Goal: Communication & Community: Answer question/provide support

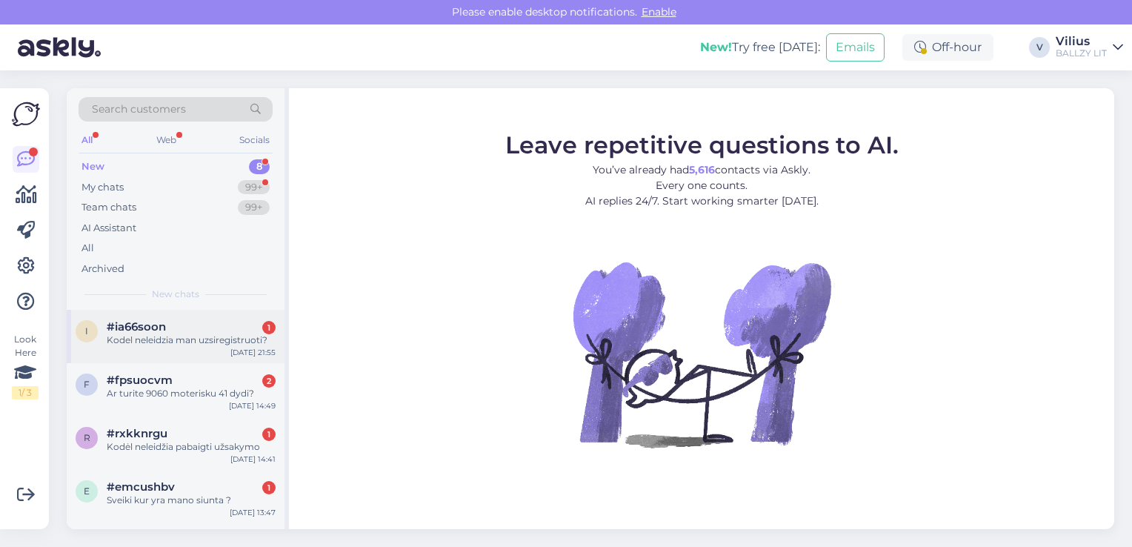
click at [185, 327] on div "#ia66soon 1" at bounding box center [191, 326] width 169 height 13
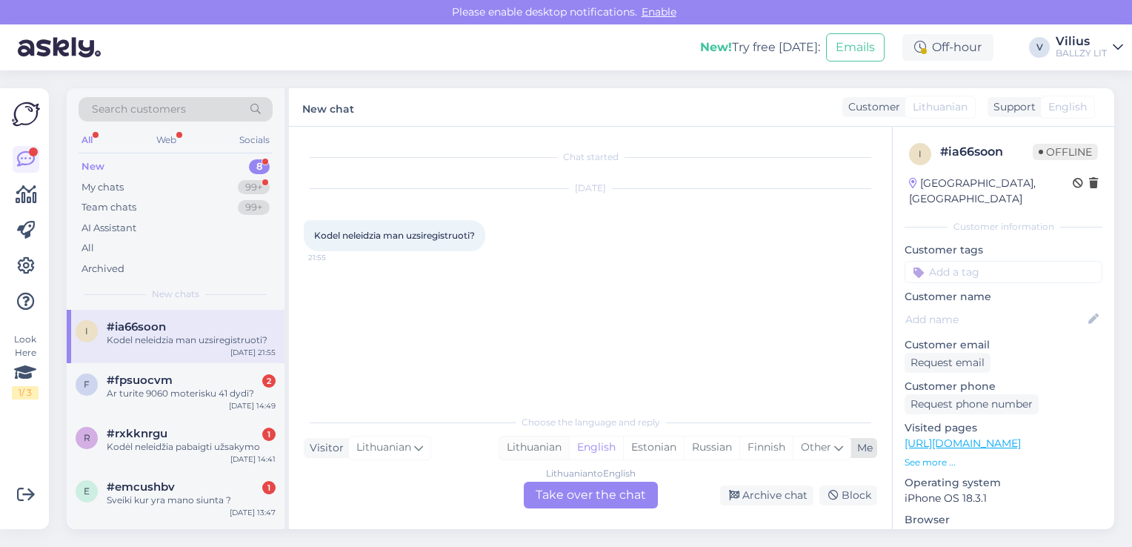
click at [533, 444] on div "Lithuanian" at bounding box center [534, 447] width 70 height 22
click at [597, 501] on div "Lithuanian to Lithuanian Take over the chat" at bounding box center [591, 494] width 134 height 27
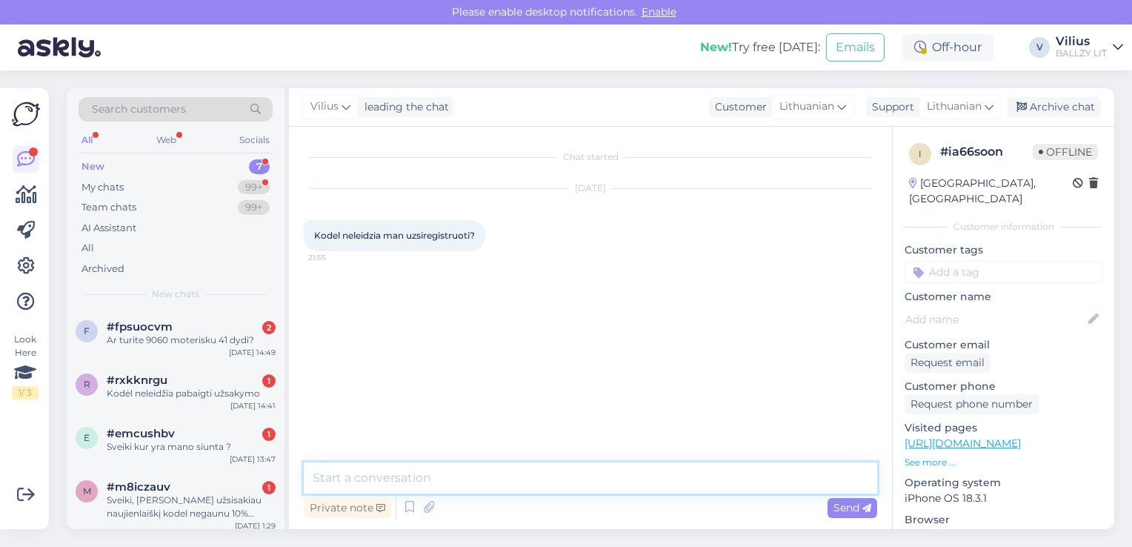
click at [563, 473] on textarea at bounding box center [590, 477] width 573 height 31
type textarea "G"
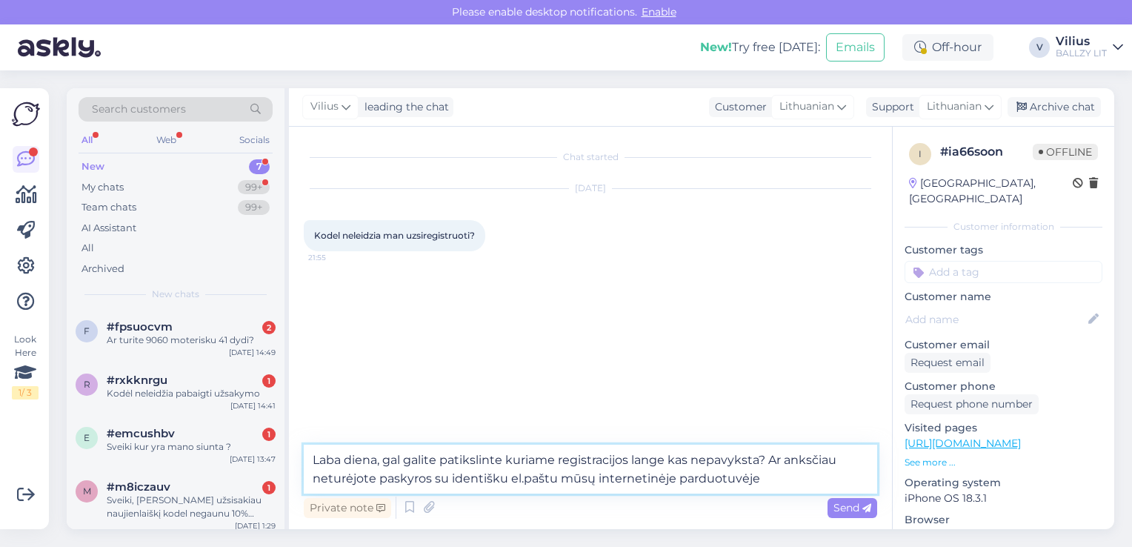
type textarea "Laba diena, gal galite patikslinte kuriame registracijos lange kas nepavyksta? …"
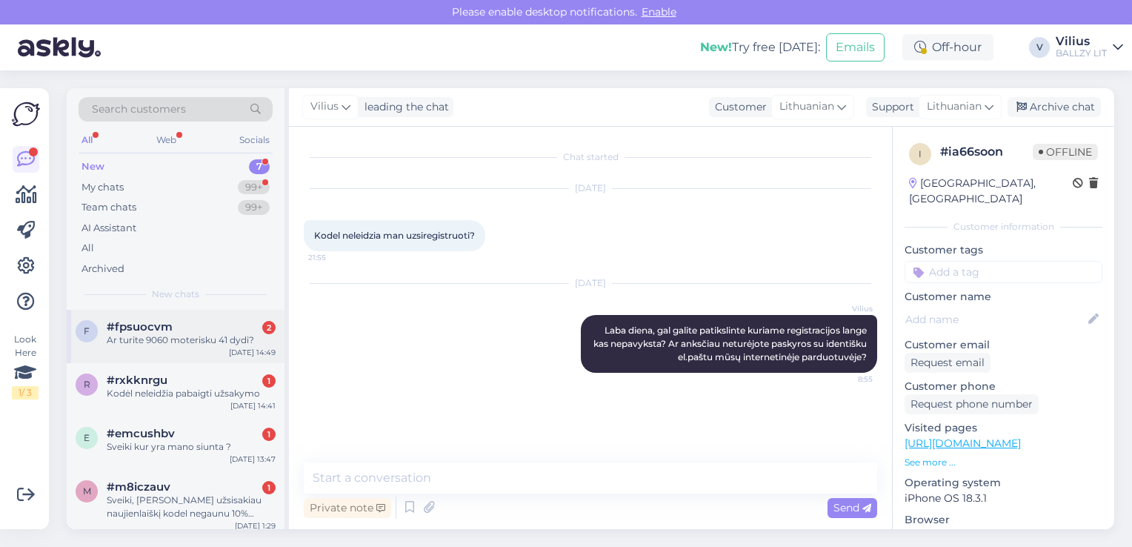
click at [178, 342] on div "Ar turite 9060 moterisku 41 dydi?" at bounding box center [191, 339] width 169 height 13
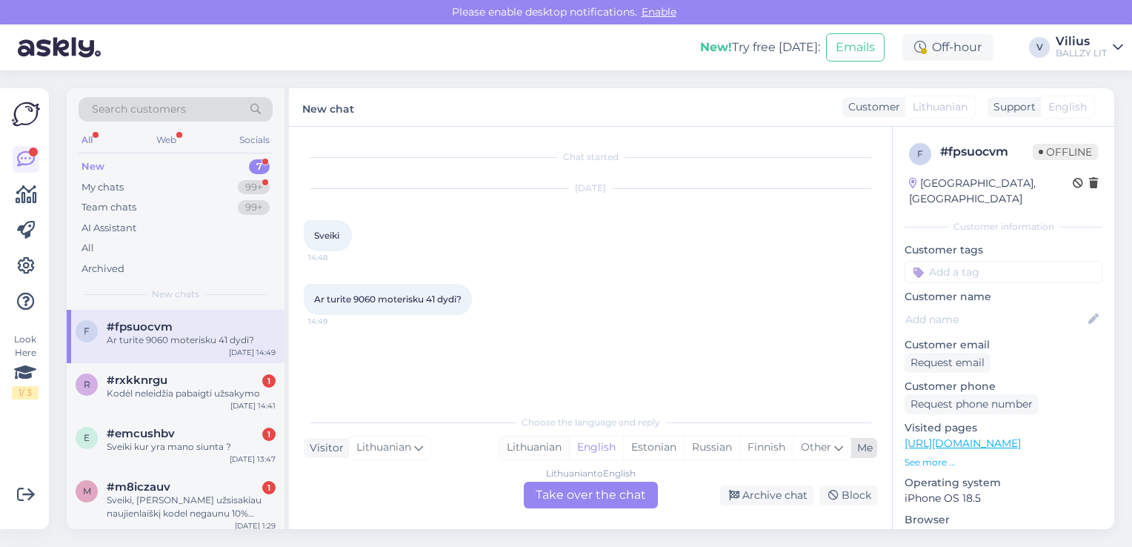
click at [539, 451] on div "Lithuanian" at bounding box center [534, 447] width 70 height 22
click at [562, 481] on div "Lithuanian to Lithuanian Take over the chat" at bounding box center [591, 494] width 134 height 27
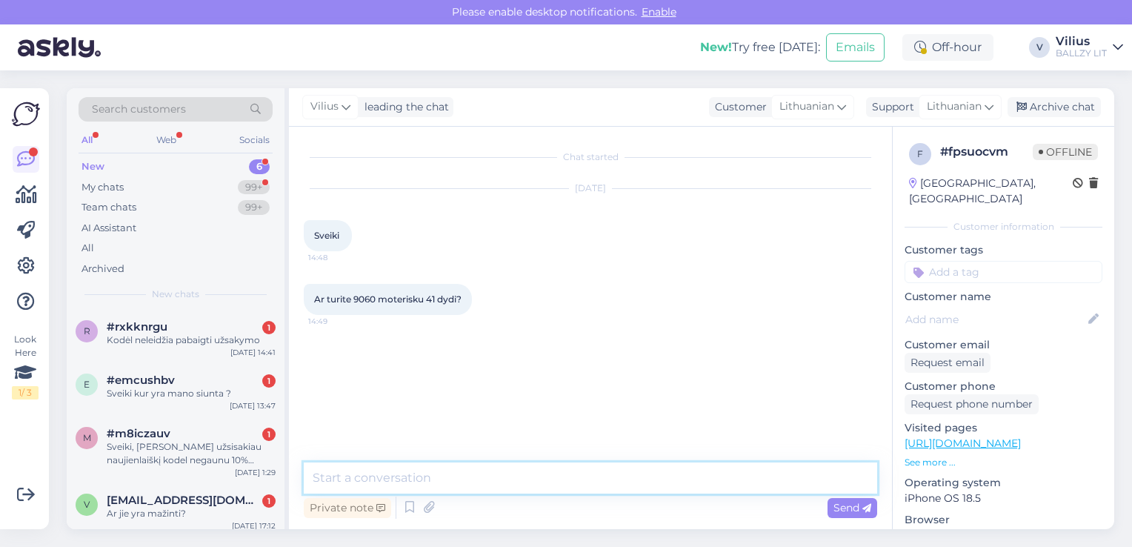
click at [542, 467] on textarea at bounding box center [590, 477] width 573 height 31
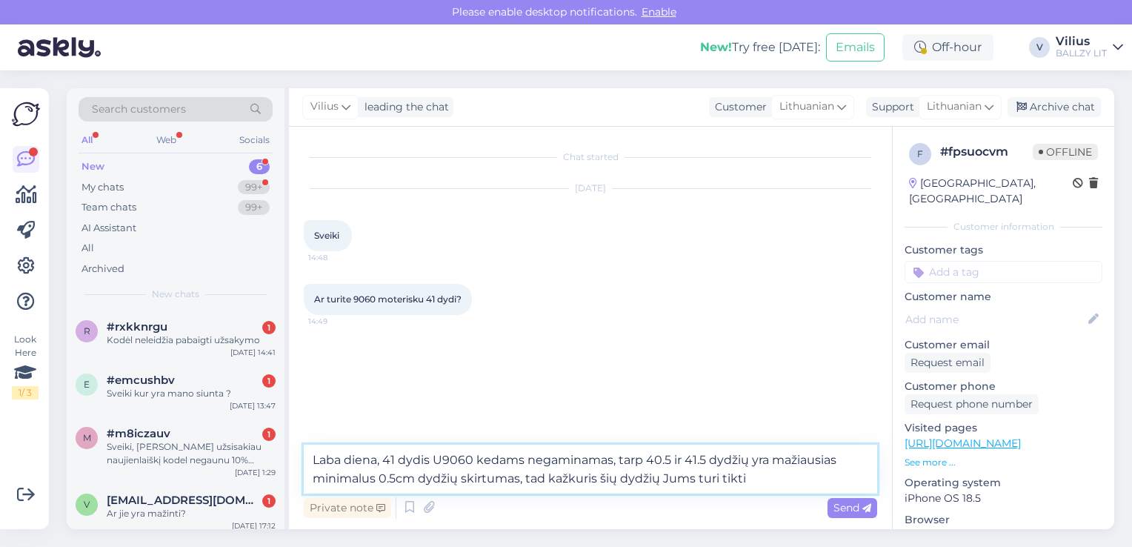
type textarea "Laba diena, 41 dydis U9060 kedams negaminamas, tarp 40.5 ir 41.5 dydžių yra maž…"
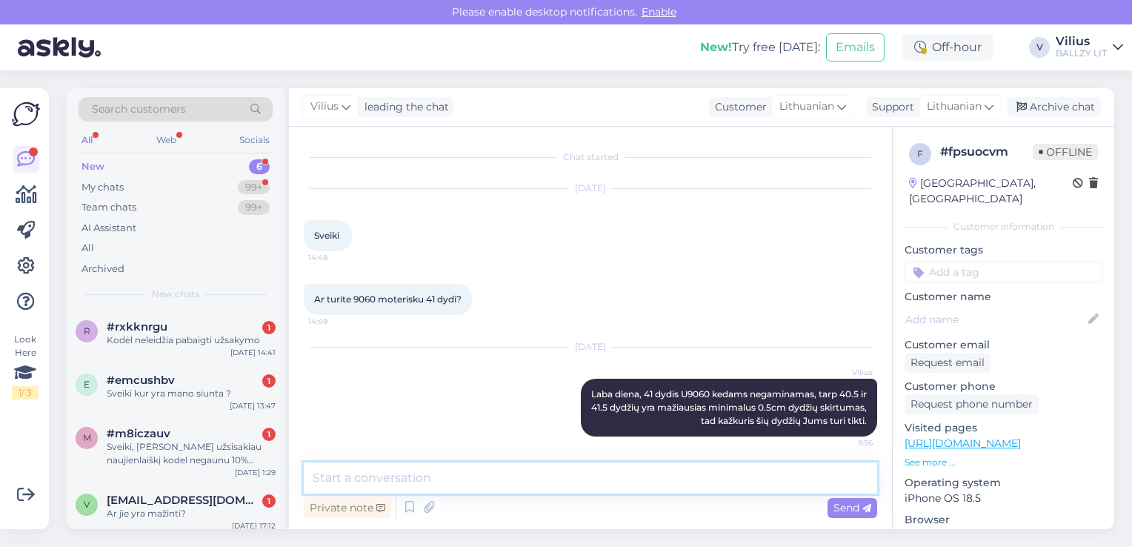
scroll to position [3, 0]
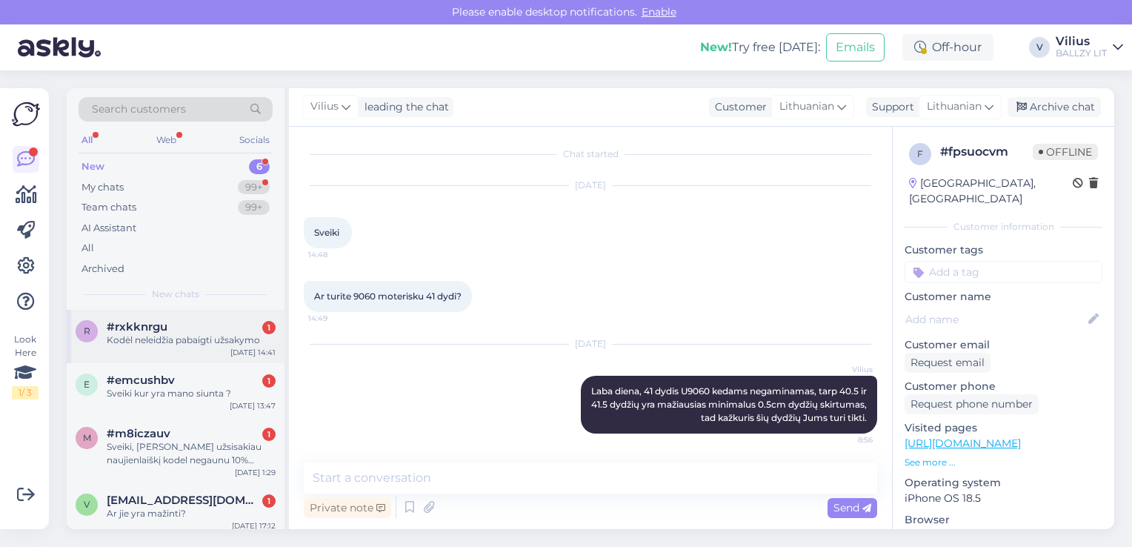
click at [173, 338] on div "Kodėl neleidžia pabaigti užsakymo" at bounding box center [191, 339] width 169 height 13
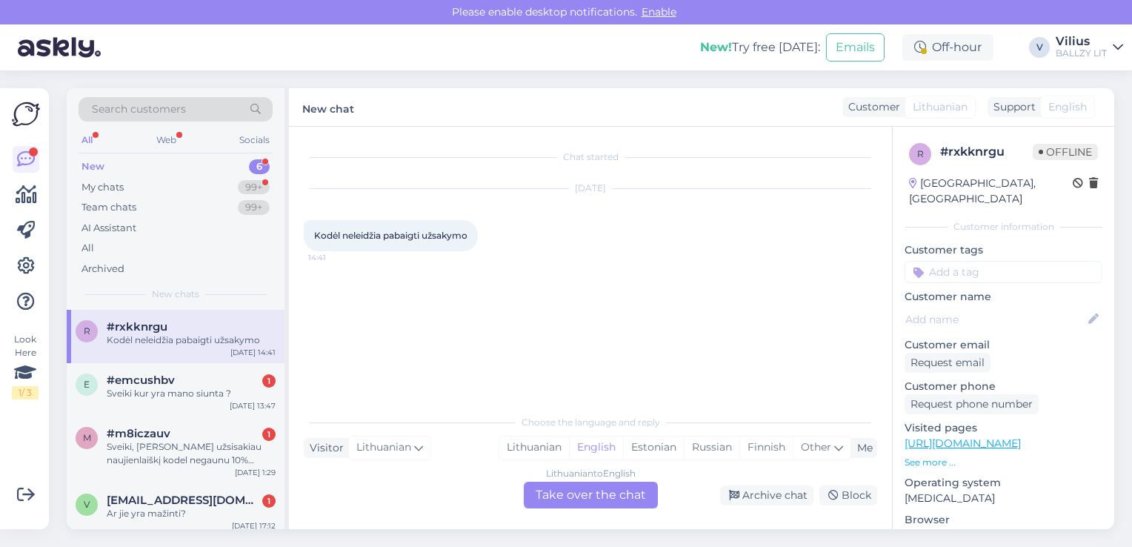
scroll to position [0, 0]
click at [195, 187] on div "My chats 99+" at bounding box center [176, 187] width 194 height 21
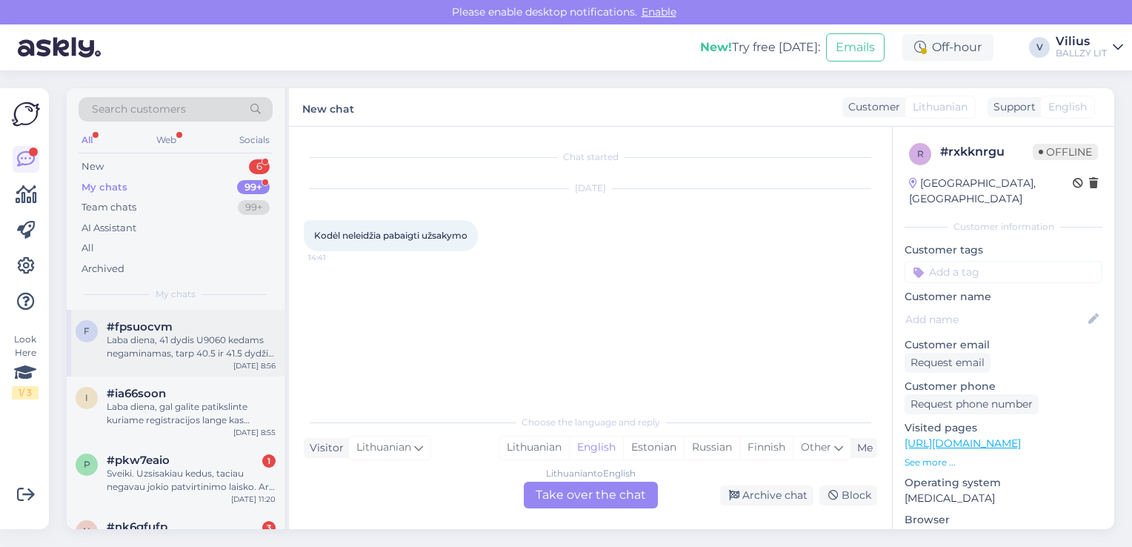
click at [170, 356] on div "Laba diena, 41 dydis U9060 kedams negaminamas, tarp 40.5 ir 41.5 dydžių yra maž…" at bounding box center [191, 346] width 169 height 27
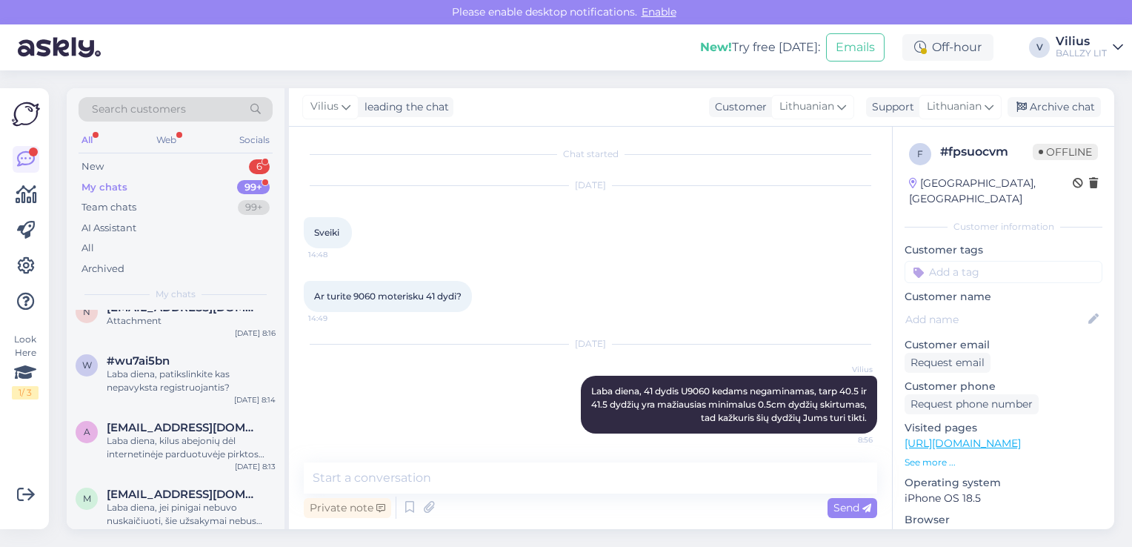
scroll to position [1422, 0]
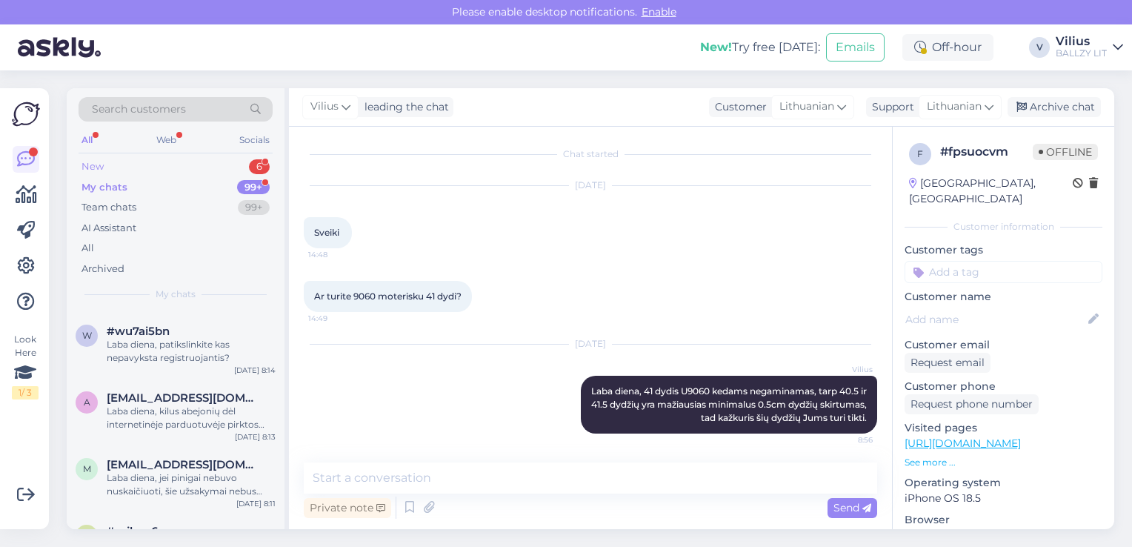
click at [166, 167] on div "New 6" at bounding box center [176, 166] width 194 height 21
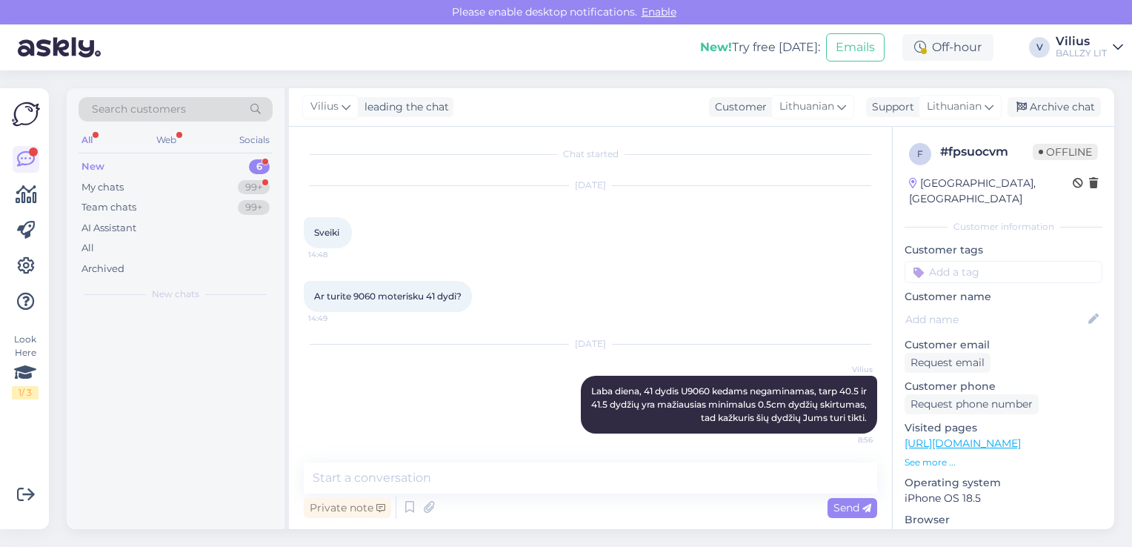
scroll to position [0, 0]
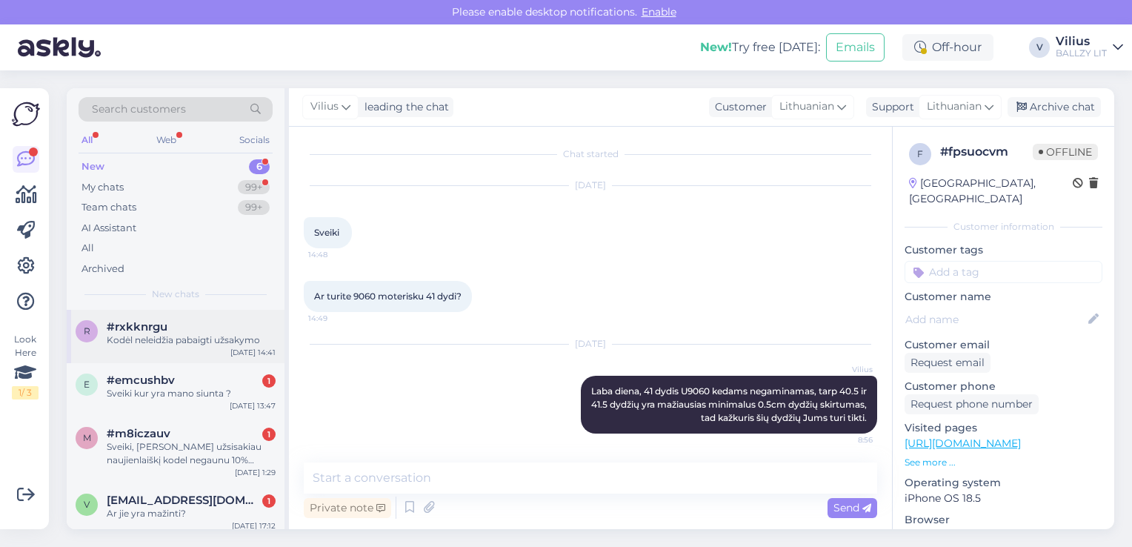
click at [175, 324] on div "#rxkknrgu" at bounding box center [191, 326] width 169 height 13
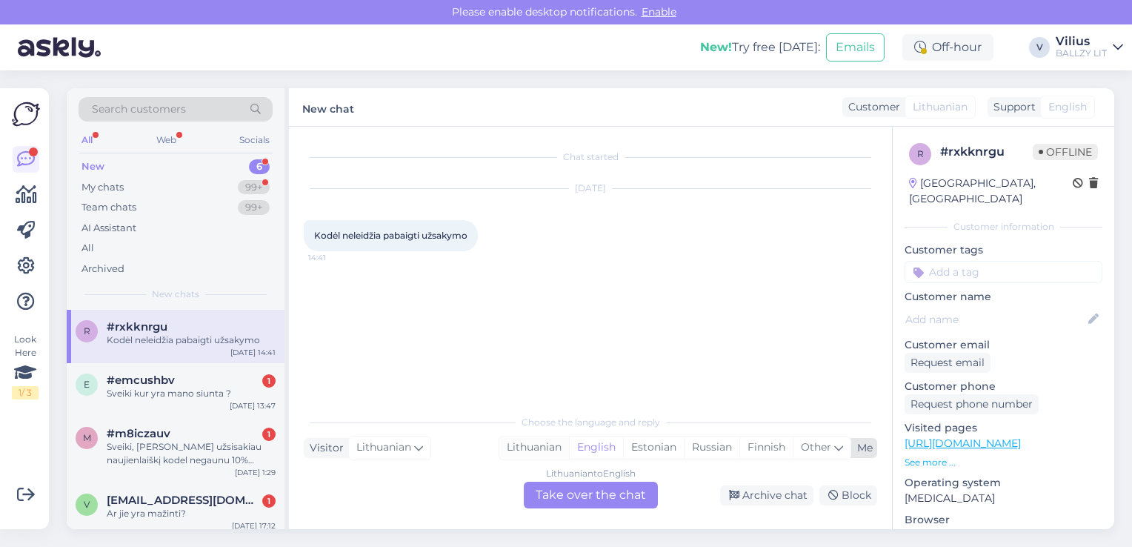
click at [533, 438] on div "Lithuanian" at bounding box center [534, 447] width 70 height 22
click at [570, 495] on div "Lithuanian to Lithuanian Take over the chat" at bounding box center [591, 494] width 134 height 27
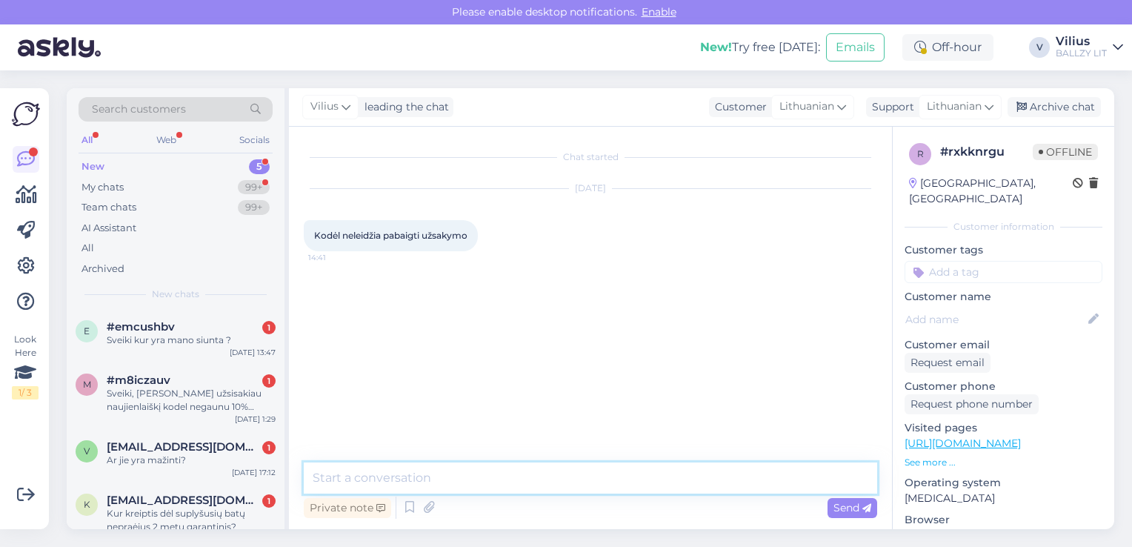
click at [542, 486] on textarea at bounding box center [590, 477] width 573 height 31
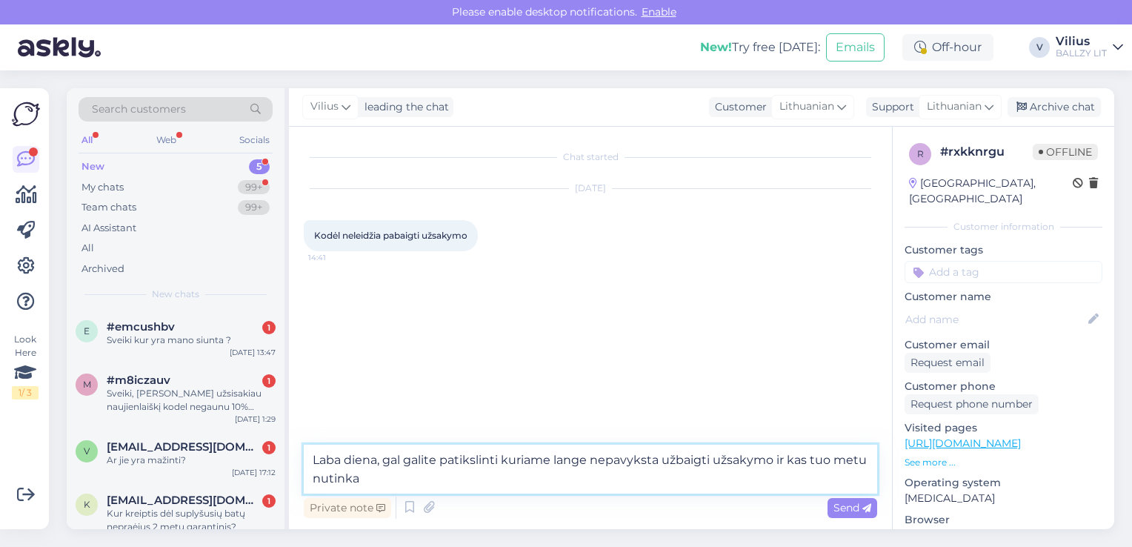
type textarea "Laba diena, gal galite patikslinti kuriame lange nepavyksta užbaigti užsakymo i…"
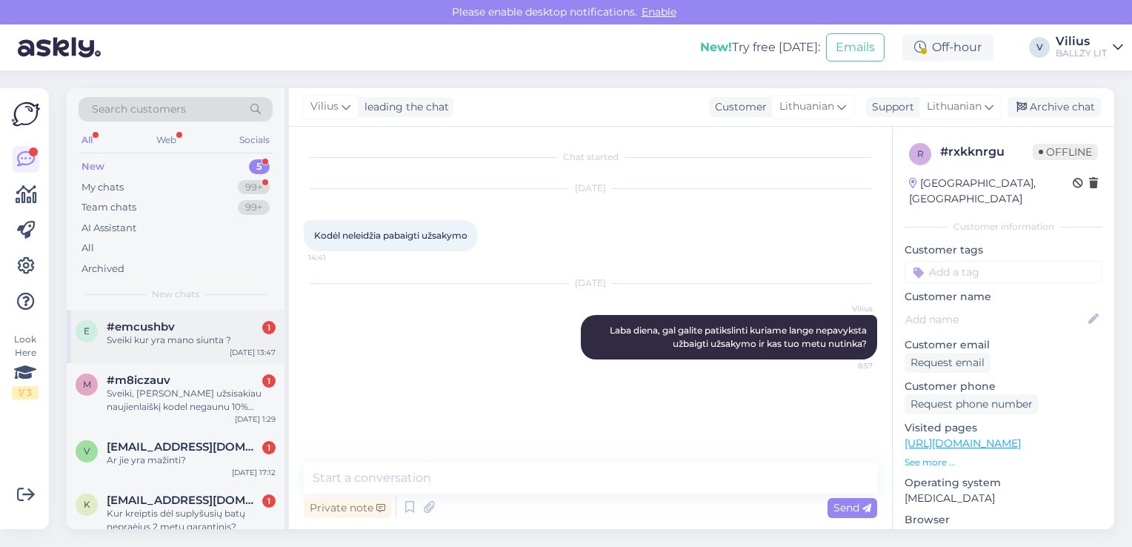
click at [181, 339] on div "Sveiki kur yra mano siunta ?" at bounding box center [191, 339] width 169 height 13
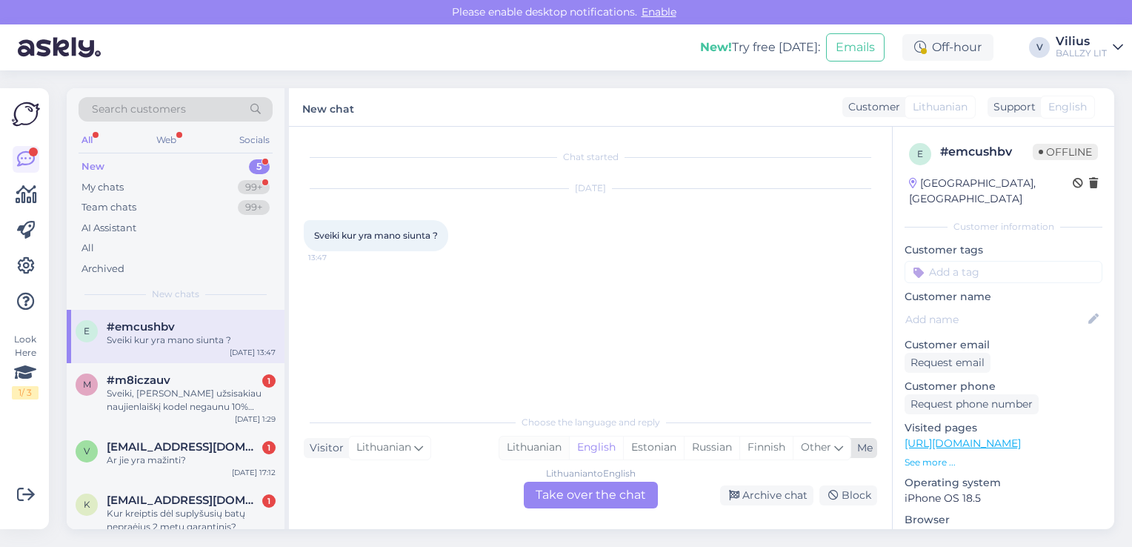
click at [510, 438] on div "Lithuanian" at bounding box center [534, 447] width 70 height 22
click at [573, 498] on div "Lithuanian to Lithuanian Take over the chat" at bounding box center [591, 494] width 134 height 27
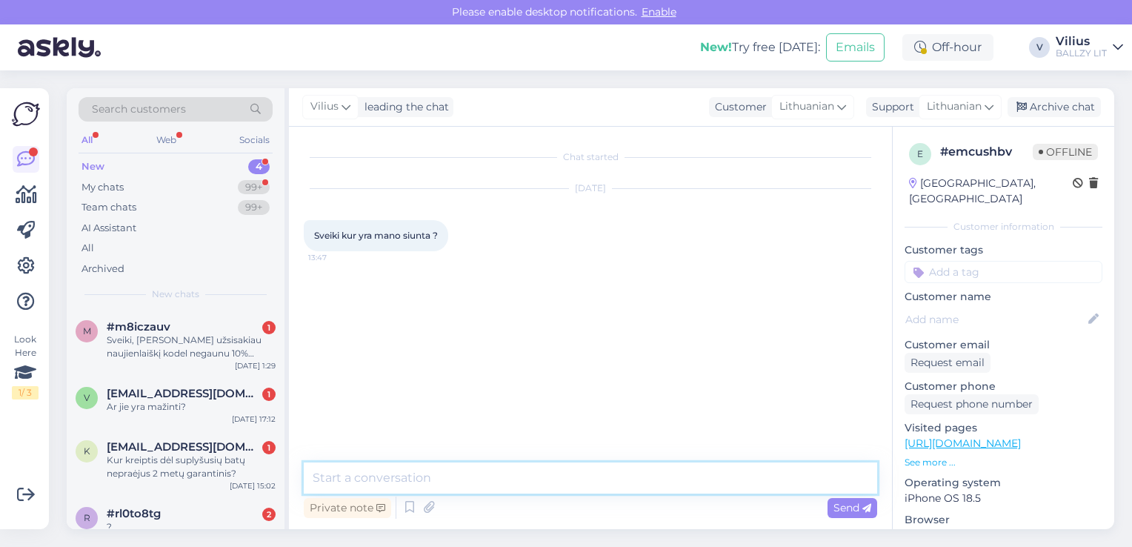
click at [558, 488] on textarea at bounding box center [590, 477] width 573 height 31
type textarea "Laba diena, nurodykite užsakymo numerį, dėkojame."
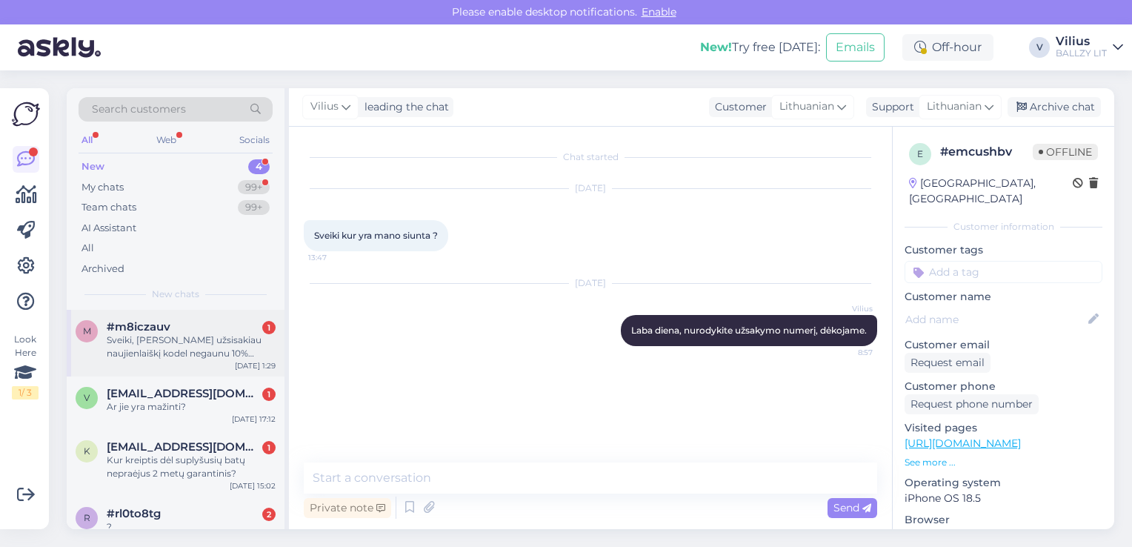
click at [187, 340] on div "Sveiki, [PERSON_NAME] užsisakiau naujienlaiškį kodel negaunu 10% nuolaidos?" at bounding box center [191, 346] width 169 height 27
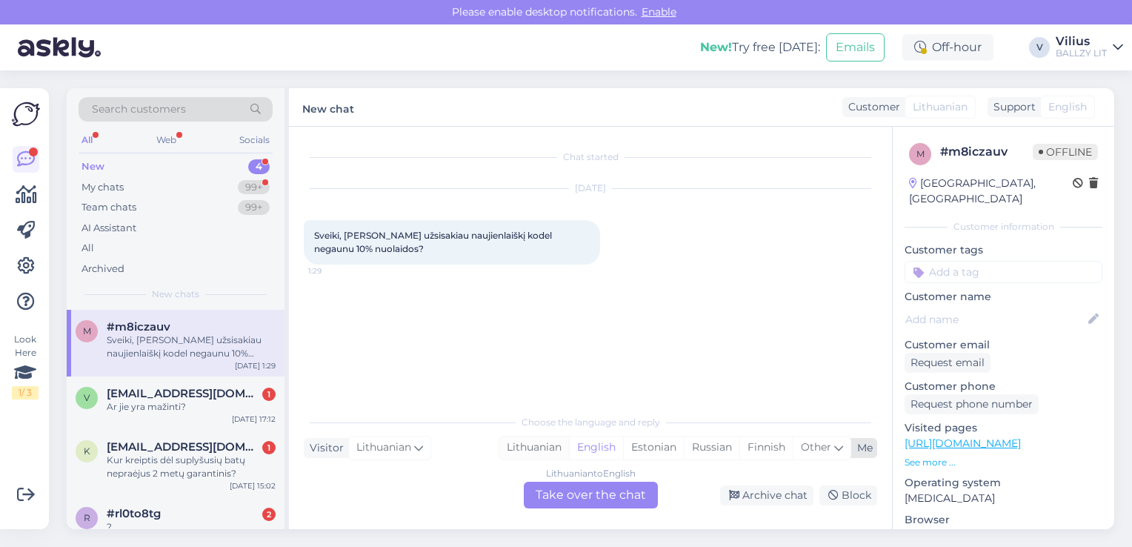
click at [536, 456] on div "Lithuanian" at bounding box center [534, 447] width 70 height 22
click at [558, 495] on div "Lithuanian to Lithuanian Take over the chat" at bounding box center [591, 494] width 134 height 27
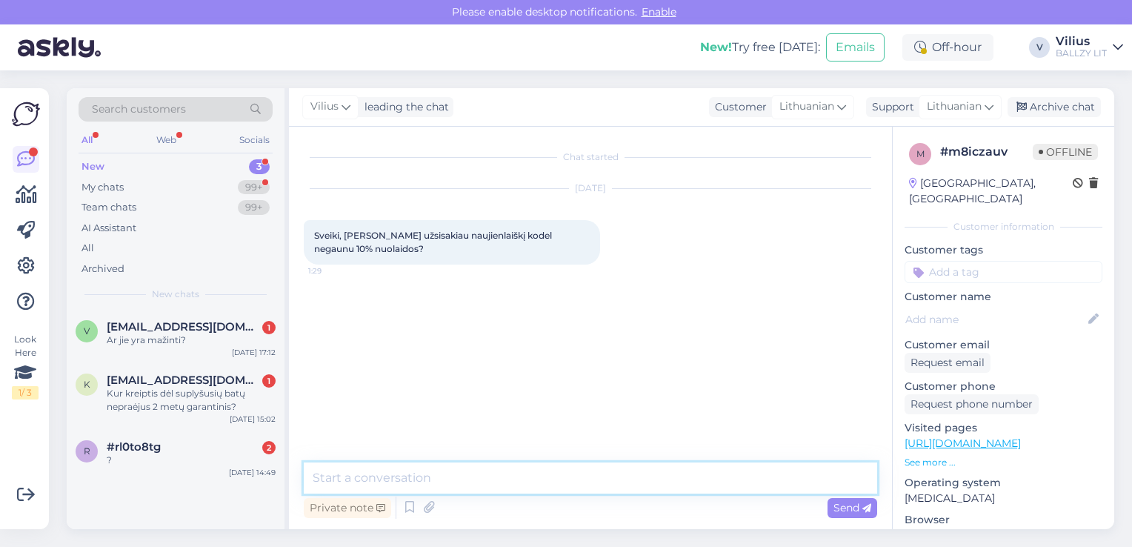
click at [486, 478] on textarea at bounding box center [590, 477] width 573 height 31
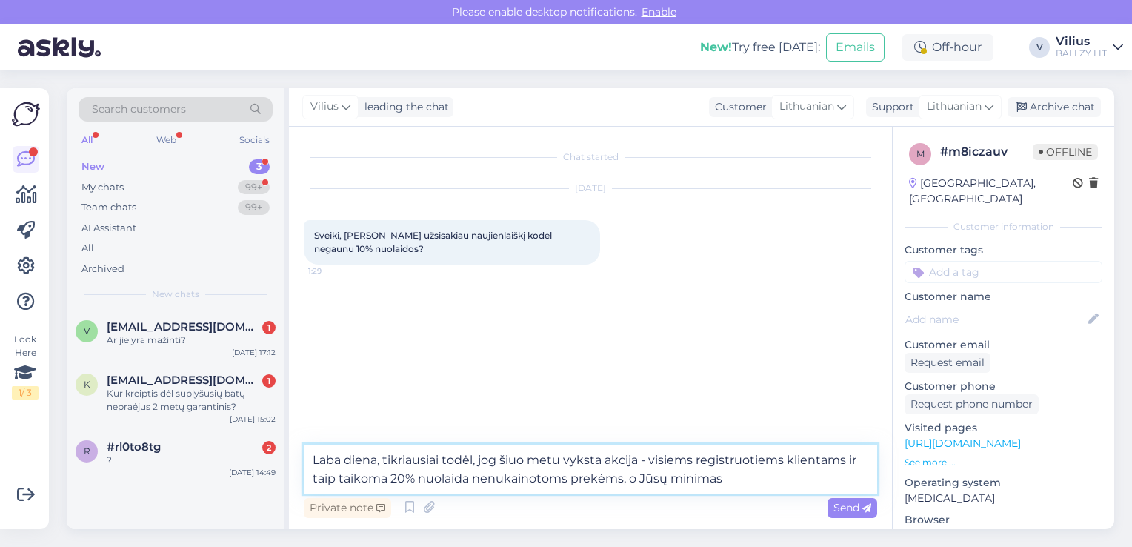
drag, startPoint x: 731, startPoint y: 479, endPoint x: 382, endPoint y: 443, distance: 350.7
click at [382, 443] on div "Chat started [DATE] [GEOGRAPHIC_DATA], pirmas pirkinus užsisakiau naujienlaiškį…" at bounding box center [590, 328] width 603 height 402
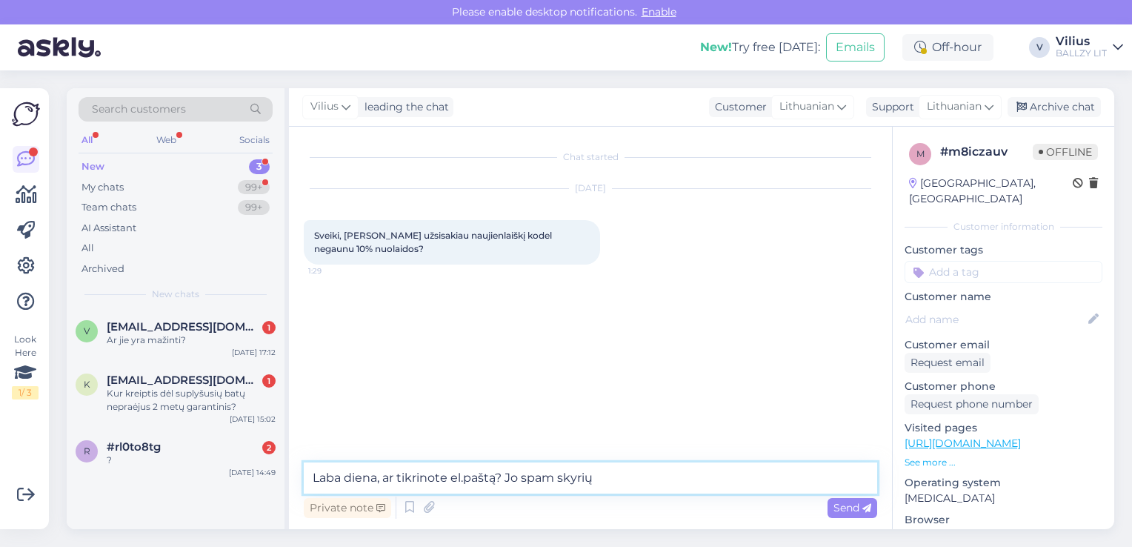
type textarea "Laba diena, ar tikrinote el.paštą? Jo spam skyrių?"
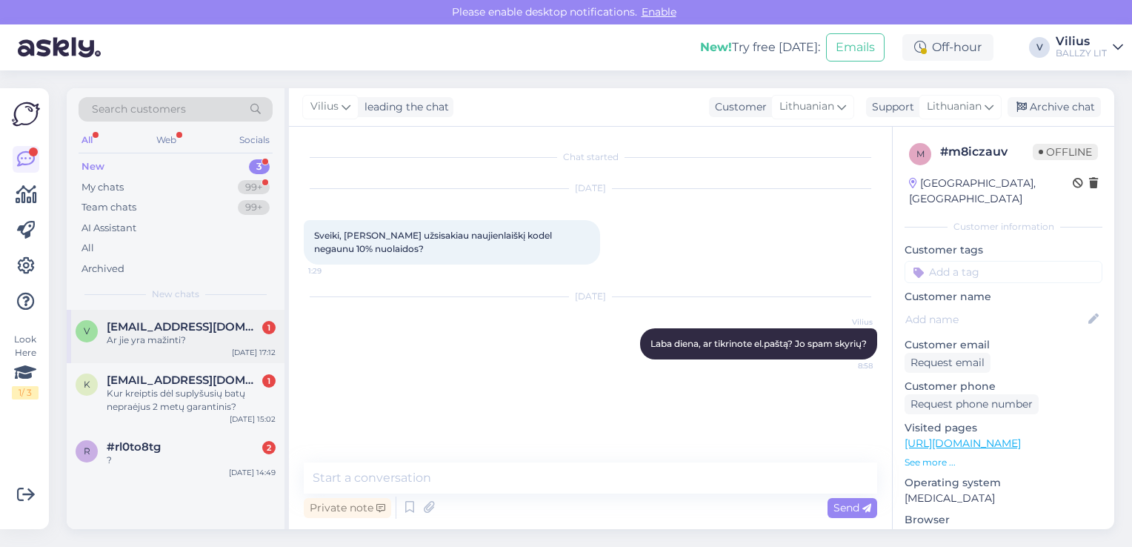
click at [168, 350] on div "v [EMAIL_ADDRESS][DOMAIN_NAME] 1 Ar jie yra mažinti? [DATE] 17:12" at bounding box center [176, 336] width 218 height 53
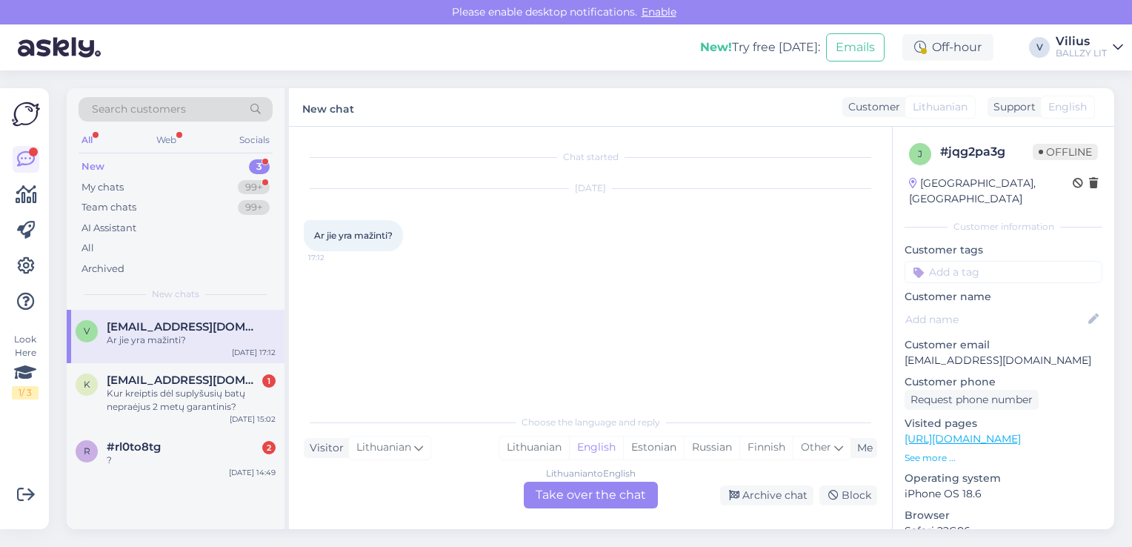
click at [1018, 432] on link "[URL][DOMAIN_NAME]" at bounding box center [962, 438] width 116 height 13
click at [516, 441] on div "Lithuanian" at bounding box center [534, 447] width 70 height 22
click at [559, 490] on div "Lithuanian to Lithuanian Take over the chat" at bounding box center [591, 494] width 134 height 27
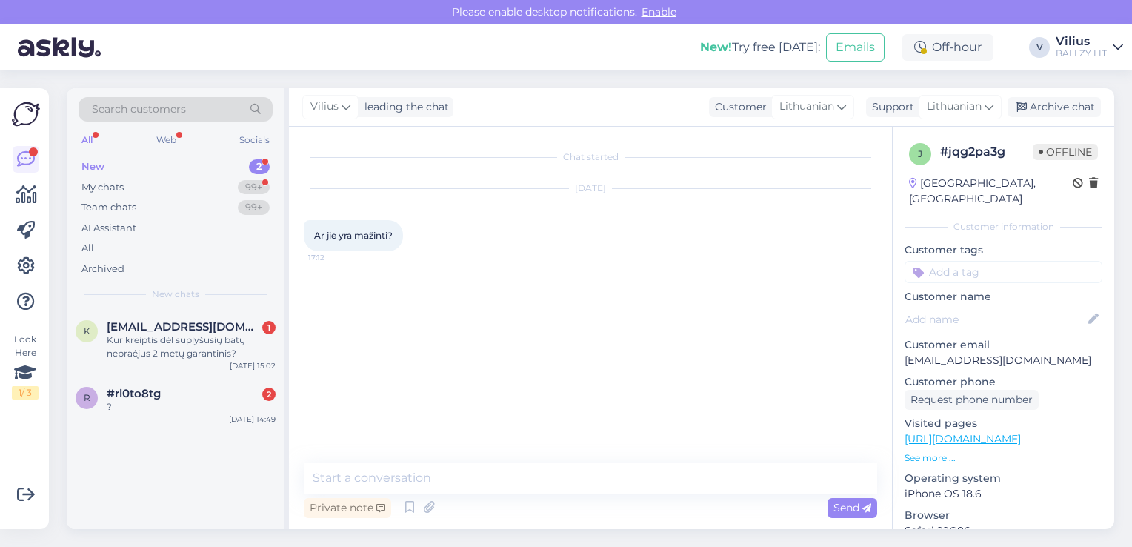
drag, startPoint x: 514, startPoint y: 459, endPoint x: 537, endPoint y: 481, distance: 32.0
click at [537, 481] on div "Chat started [DATE] Ar jie yra mažinti? 17:12 Private note Send" at bounding box center [590, 328] width 603 height 402
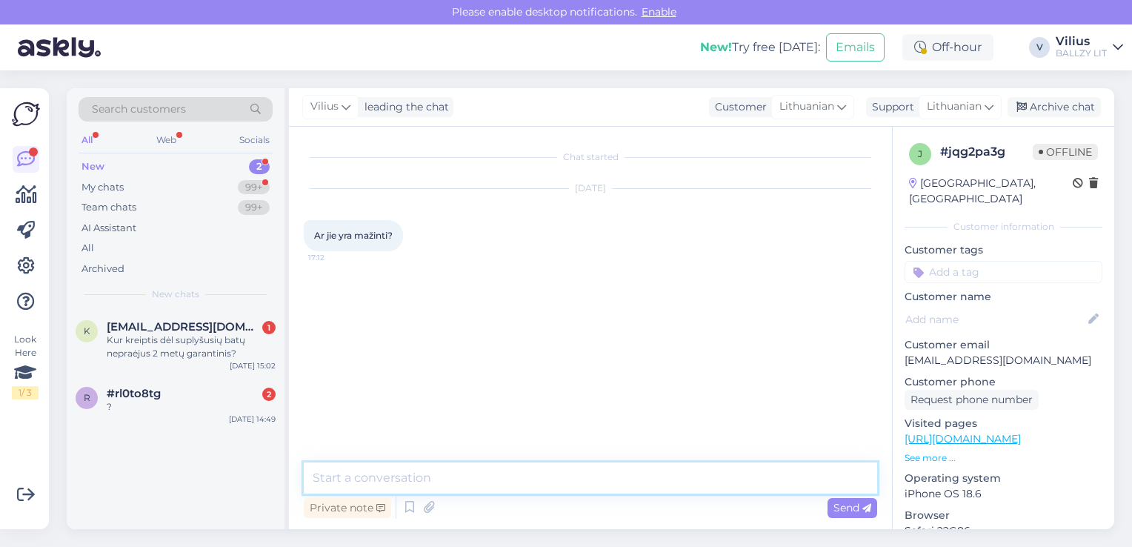
click at [537, 481] on textarea at bounding box center [590, 477] width 573 height 31
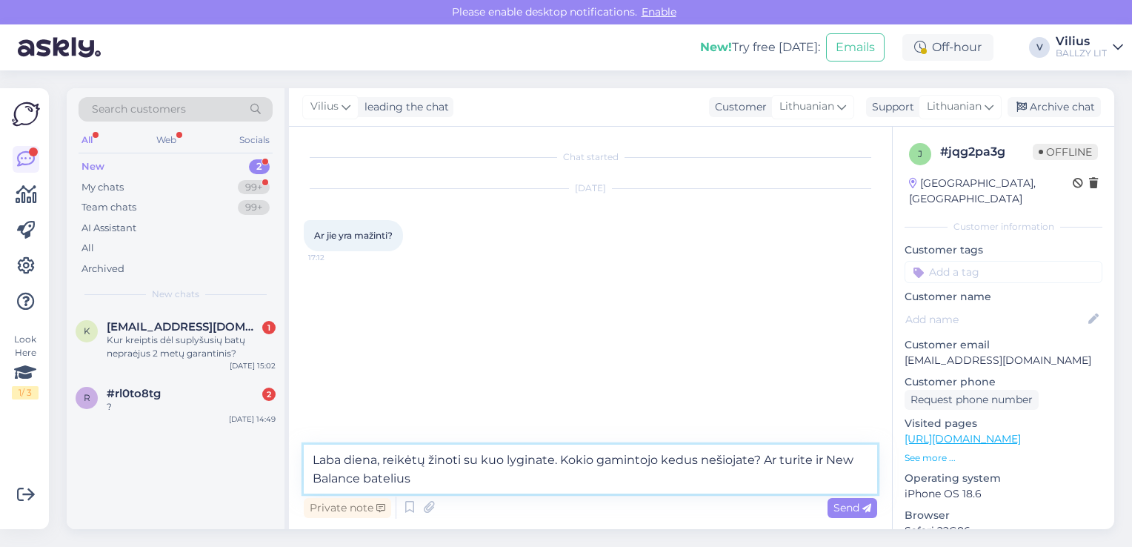
type textarea "Laba diena, reikėtų žinoti su kuo lyginate. Kokio gamintojo kedus nešiojate? Ar…"
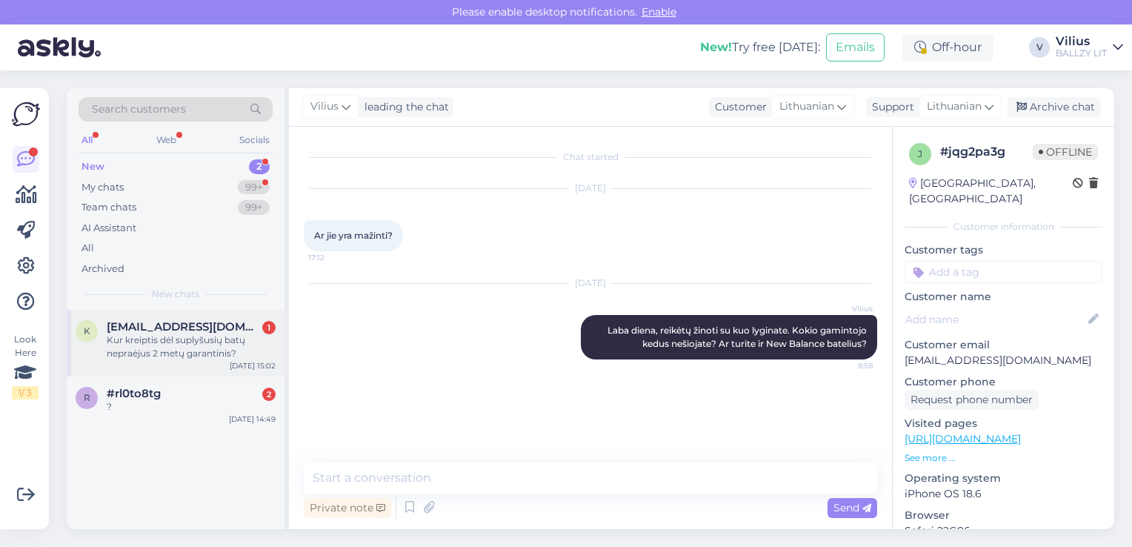
click at [141, 357] on div "Kur kreiptis dėl suplyšusių batų nepraėjus 2 metų garantinis?" at bounding box center [191, 346] width 169 height 27
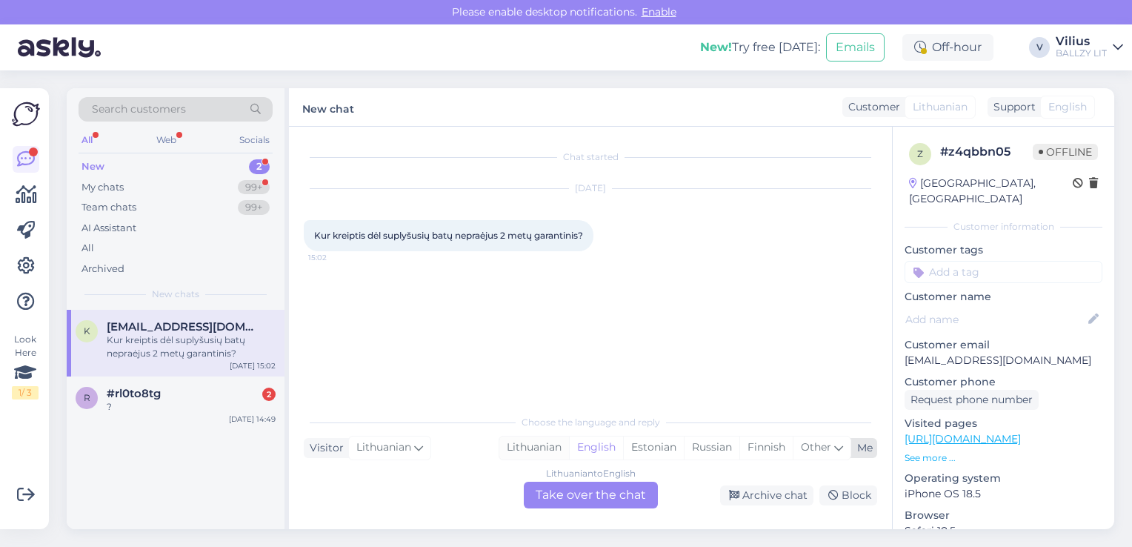
click at [541, 446] on div "Lithuanian" at bounding box center [534, 447] width 70 height 22
click at [572, 499] on div "Lithuanian to Lithuanian Take over the chat" at bounding box center [591, 494] width 134 height 27
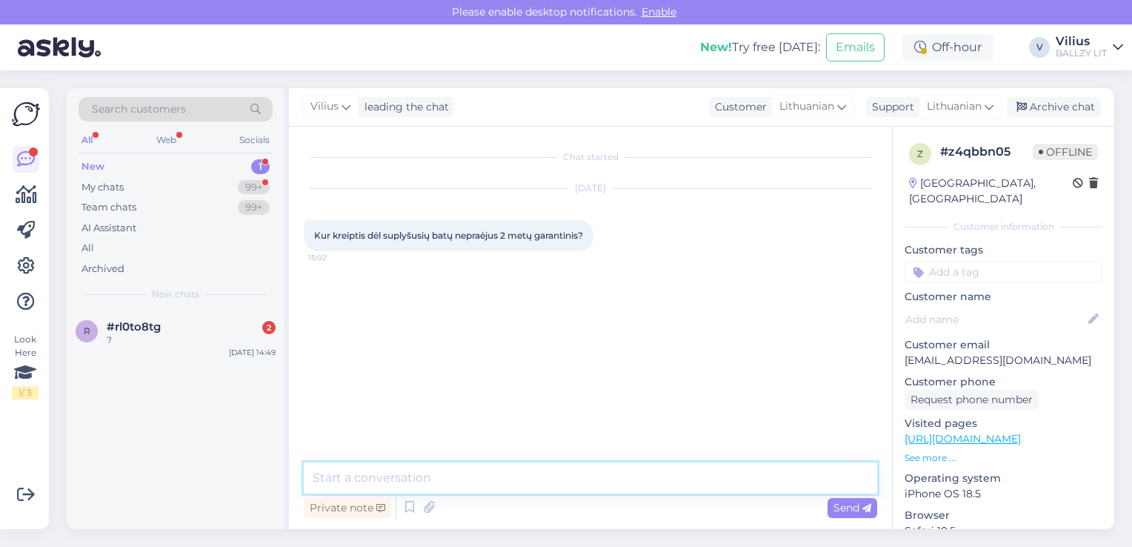
click at [513, 469] on textarea at bounding box center [590, 477] width 573 height 31
paste textarea "Laba diena, kilus abejonių dėl internetinėje parduotuvėje pirktos prekės kokybė…"
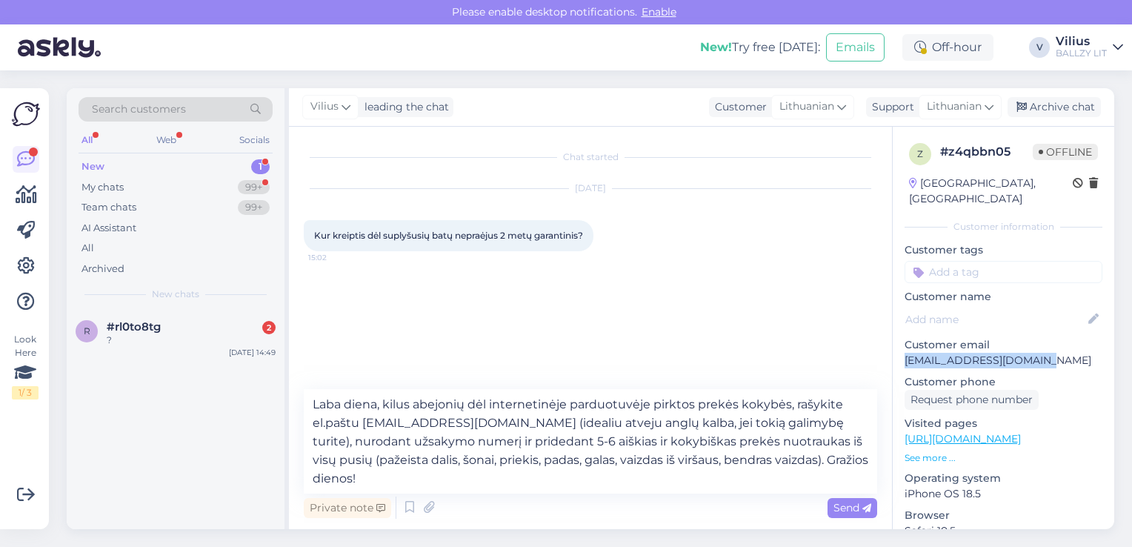
drag, startPoint x: 906, startPoint y: 344, endPoint x: 1050, endPoint y: 351, distance: 144.6
click at [1050, 353] on p "[EMAIL_ADDRESS][DOMAIN_NAME]" at bounding box center [1003, 361] width 198 height 16
copy p "[EMAIL_ADDRESS][DOMAIN_NAME]"
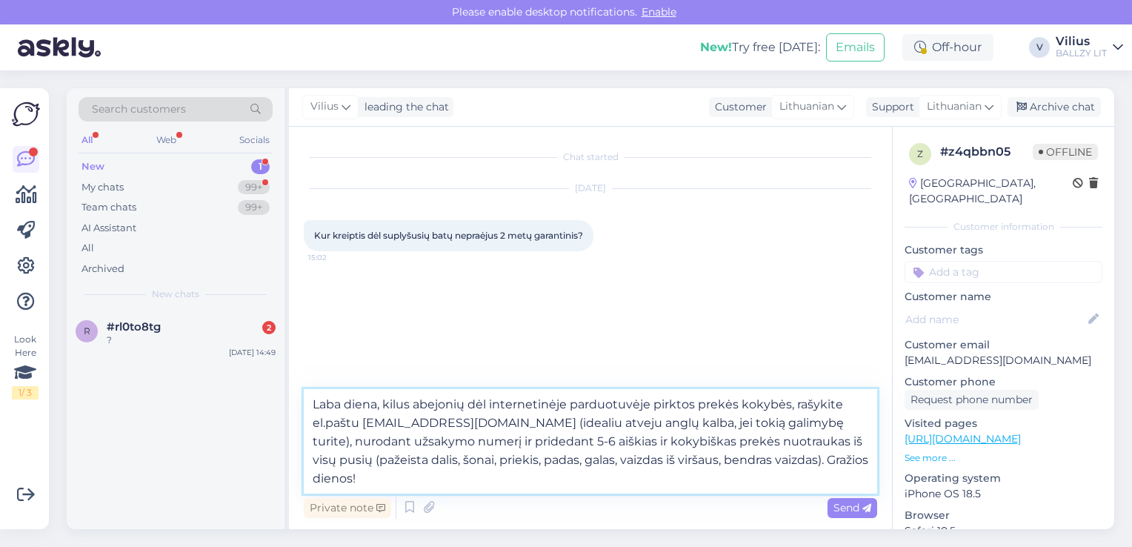
click at [767, 454] on textarea "Laba diena, kilus abejonių dėl internetinėje parduotuvėje pirktos prekės kokybė…" at bounding box center [590, 441] width 573 height 104
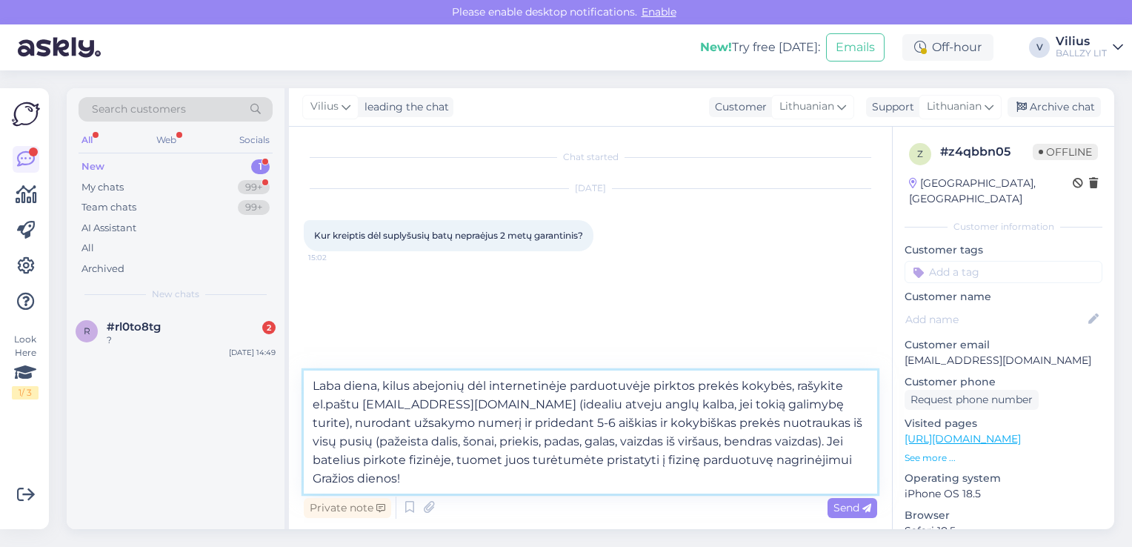
type textarea "Laba diena, kilus abejonių dėl internetinėje parduotuvėje pirktos prekės kokybė…"
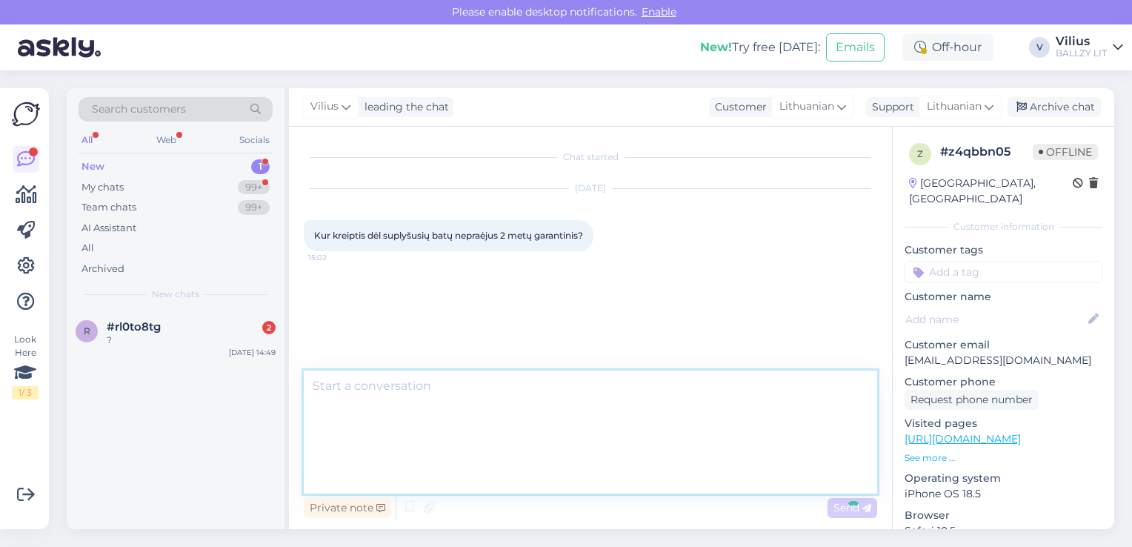
scroll to position [20, 0]
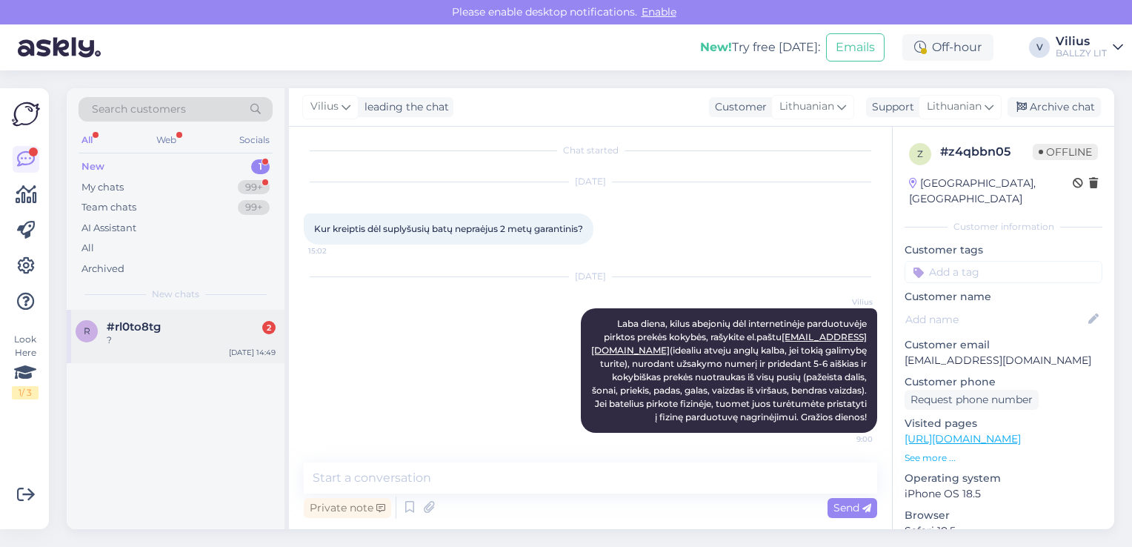
click at [151, 351] on div "r #rl0to8tg 2 ? [DATE] 14:49" at bounding box center [176, 336] width 218 height 53
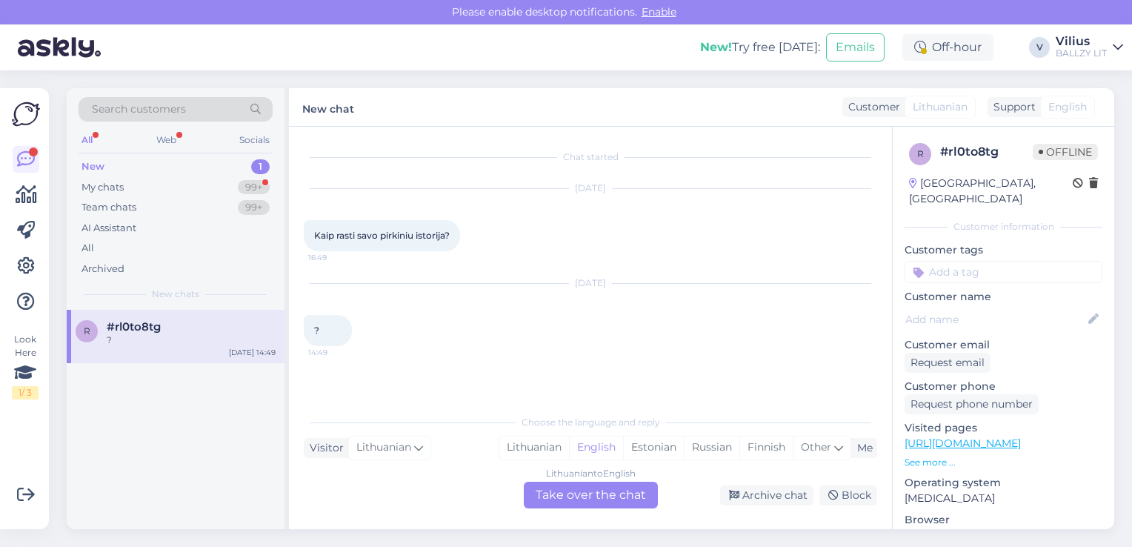
scroll to position [0, 0]
click at [544, 440] on div "Lithuanian" at bounding box center [534, 447] width 70 height 22
click at [564, 502] on div "Lithuanian to Lithuanian Take over the chat" at bounding box center [591, 494] width 134 height 27
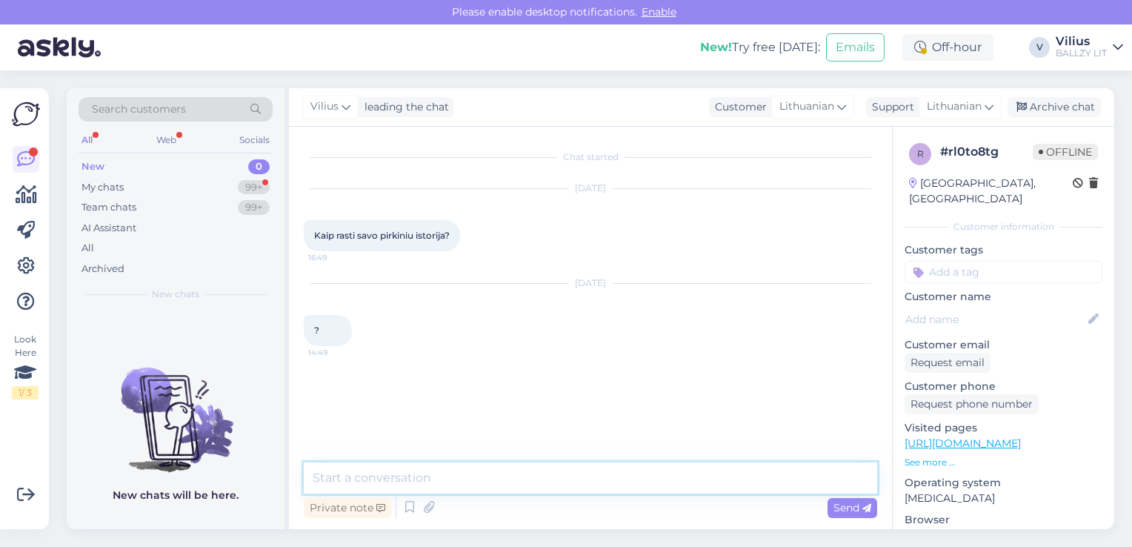
click at [370, 484] on textarea at bounding box center [590, 477] width 573 height 31
type textarea "Laba diena, prisijungus prie paskyros spauskite "Jūsų užsakymai"."
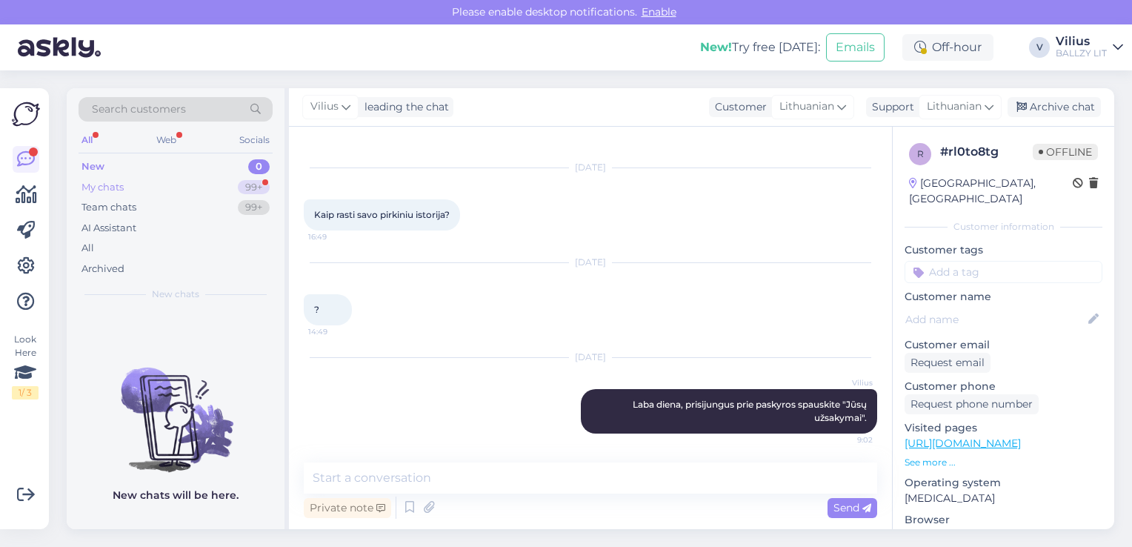
click at [156, 185] on div "My chats 99+" at bounding box center [176, 187] width 194 height 21
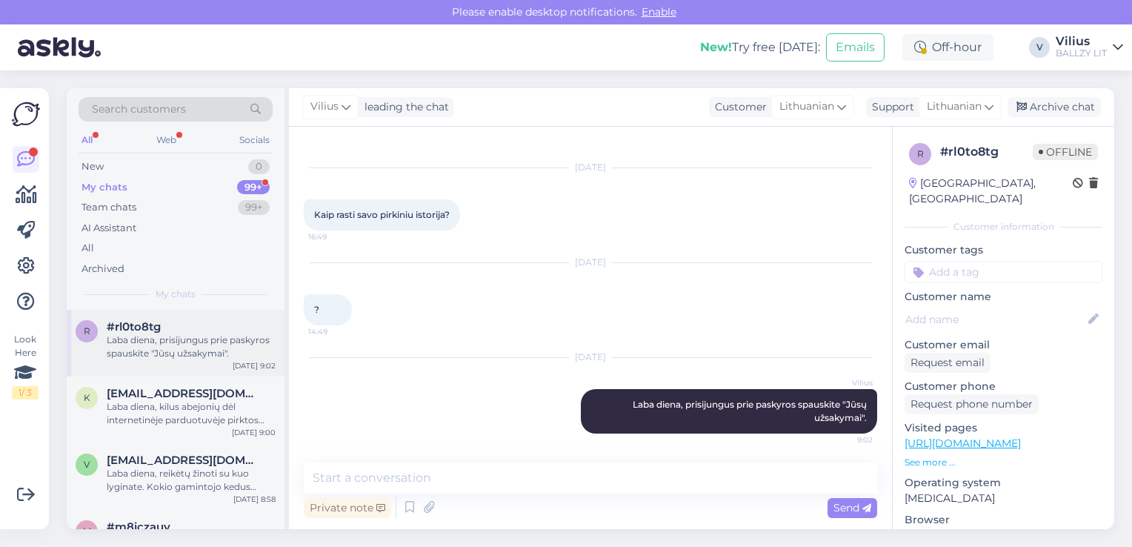
click at [193, 339] on div "Laba diena, prisijungus prie paskyros spauskite "Jūsų užsakymai"." at bounding box center [191, 346] width 169 height 27
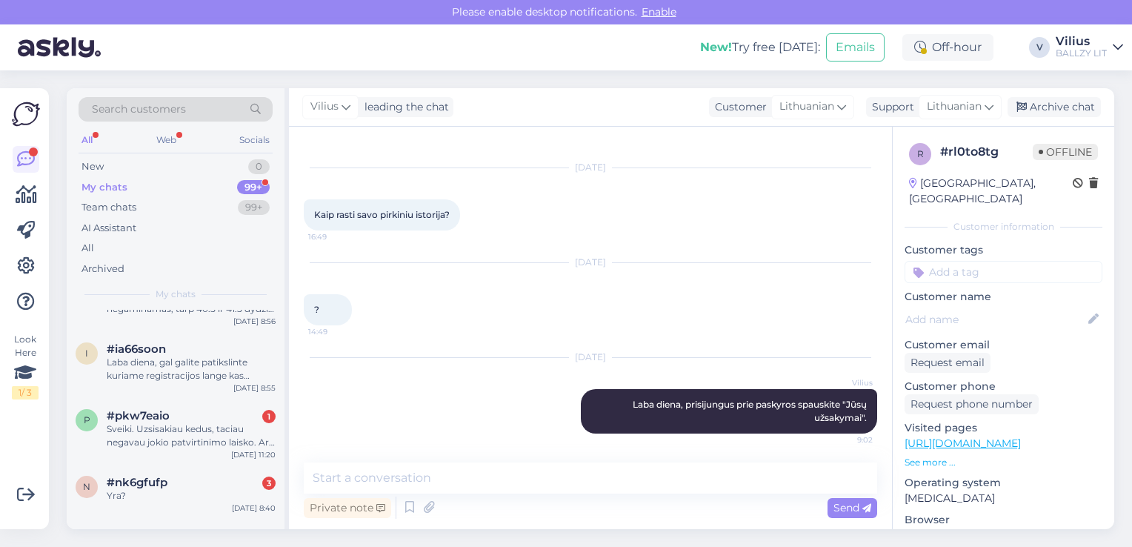
scroll to position [474, 0]
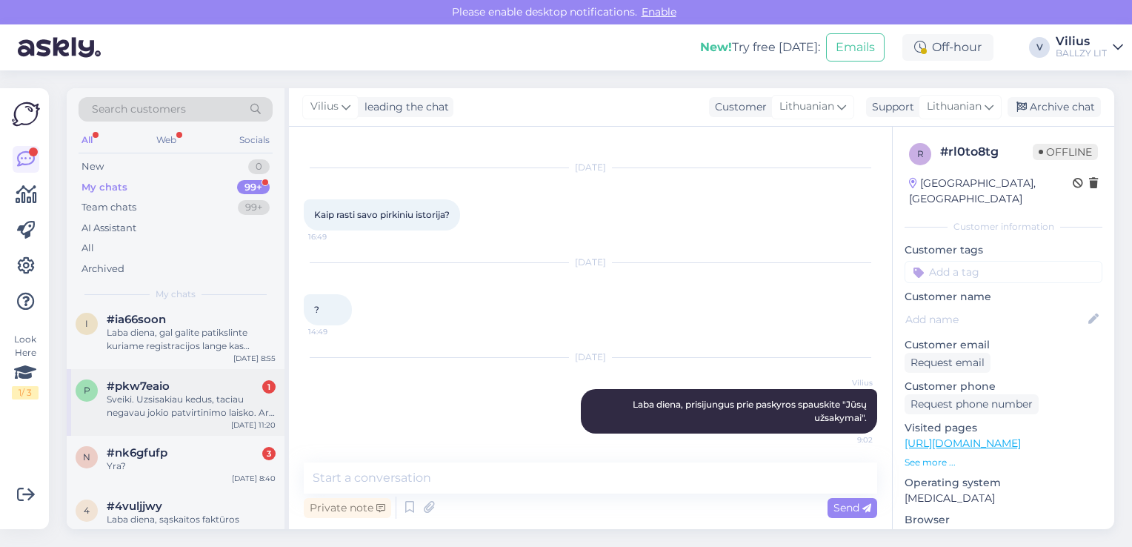
click at [199, 393] on div "Sveiki. Uzsisakiau kedus, taciau negavau jokio patvirtinimo laisko. Ar galite p…" at bounding box center [191, 406] width 169 height 27
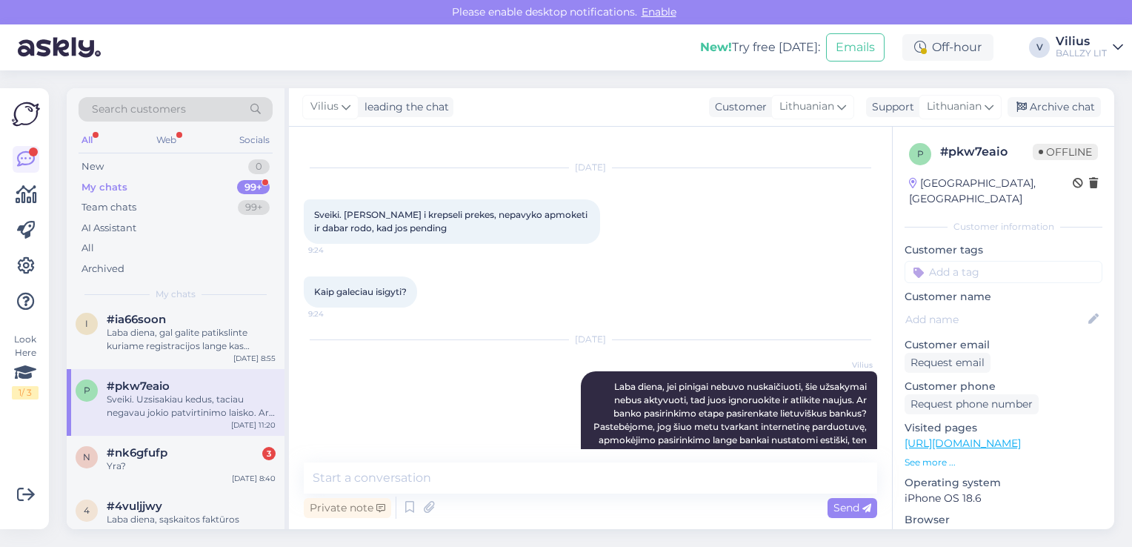
scroll to position [364, 0]
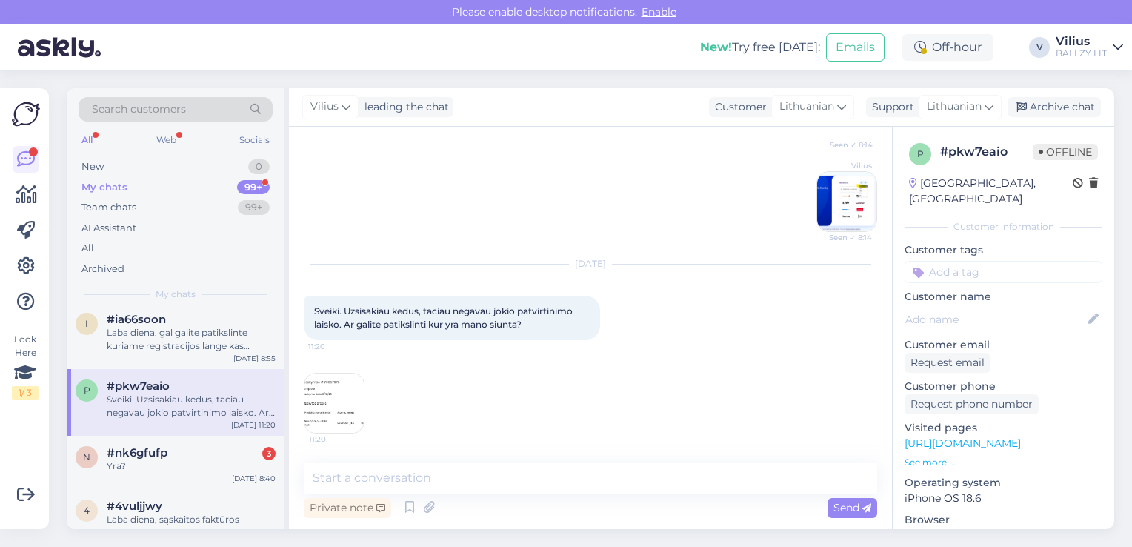
click at [335, 384] on img at bounding box center [333, 402] width 59 height 59
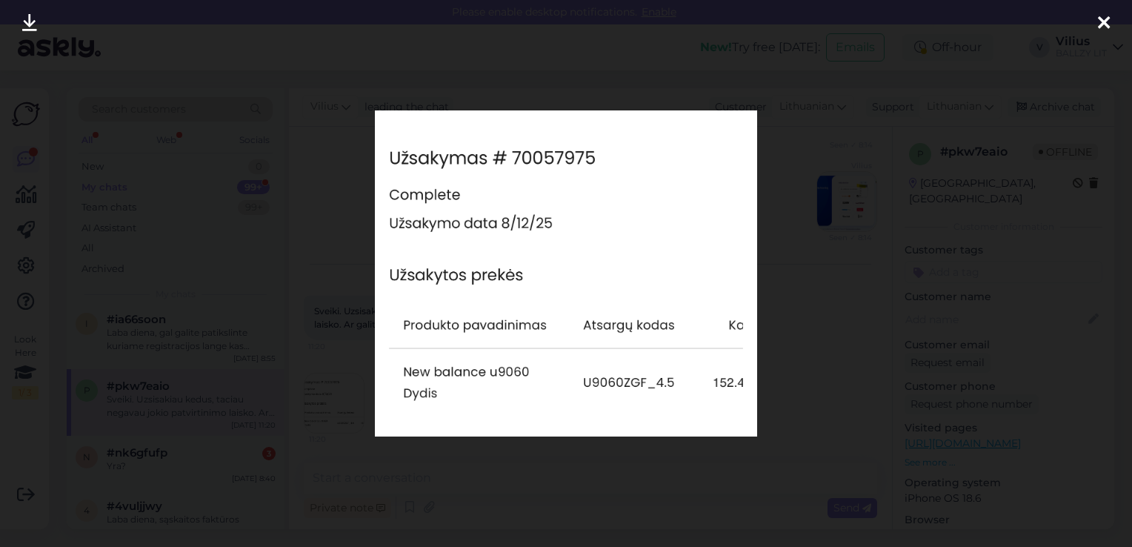
click at [833, 187] on div at bounding box center [566, 273] width 1132 height 547
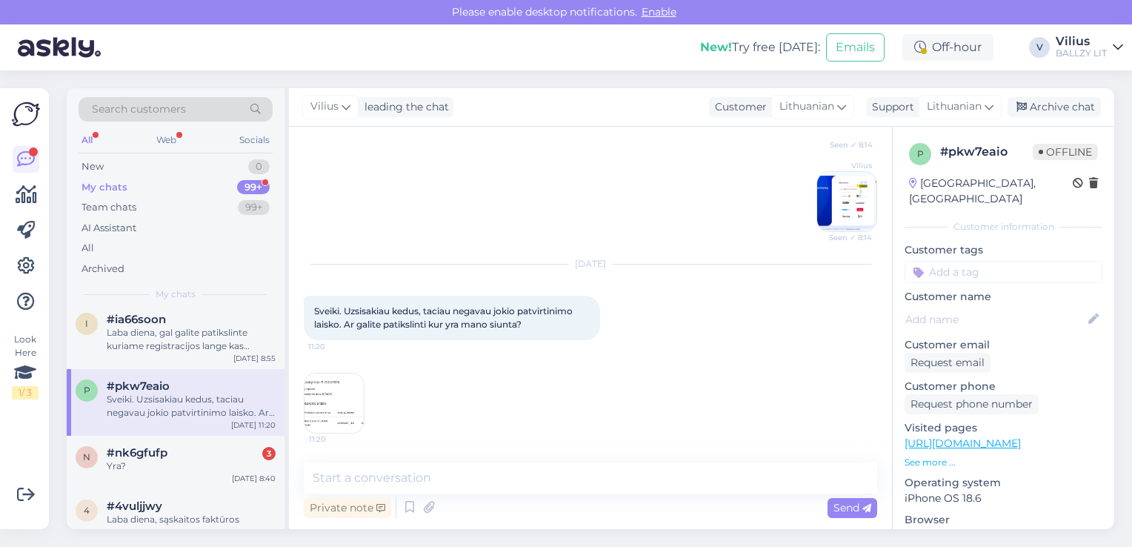
click at [346, 398] on img at bounding box center [333, 402] width 59 height 59
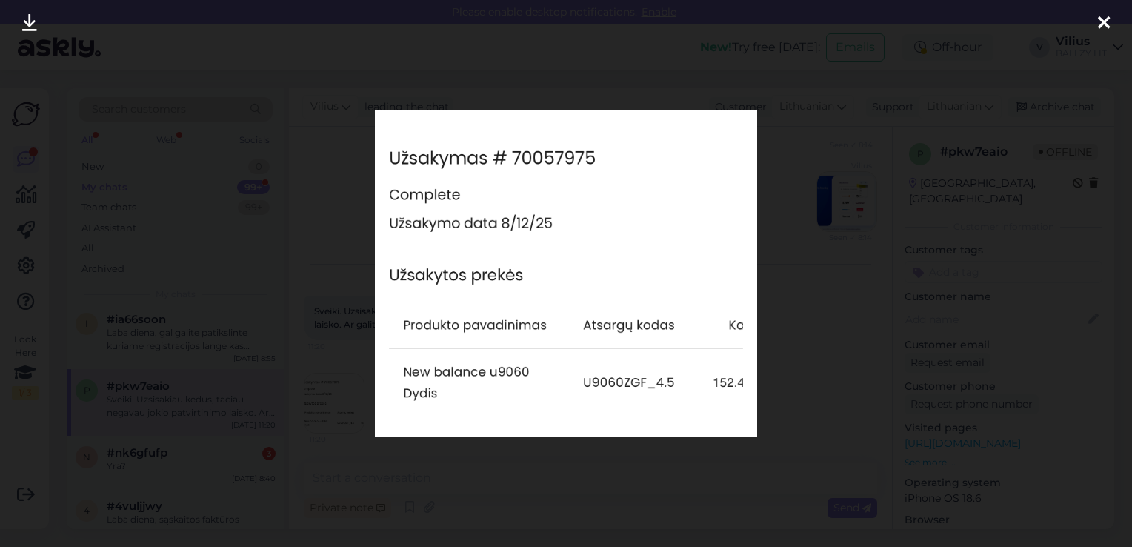
click at [718, 477] on div at bounding box center [566, 273] width 1132 height 547
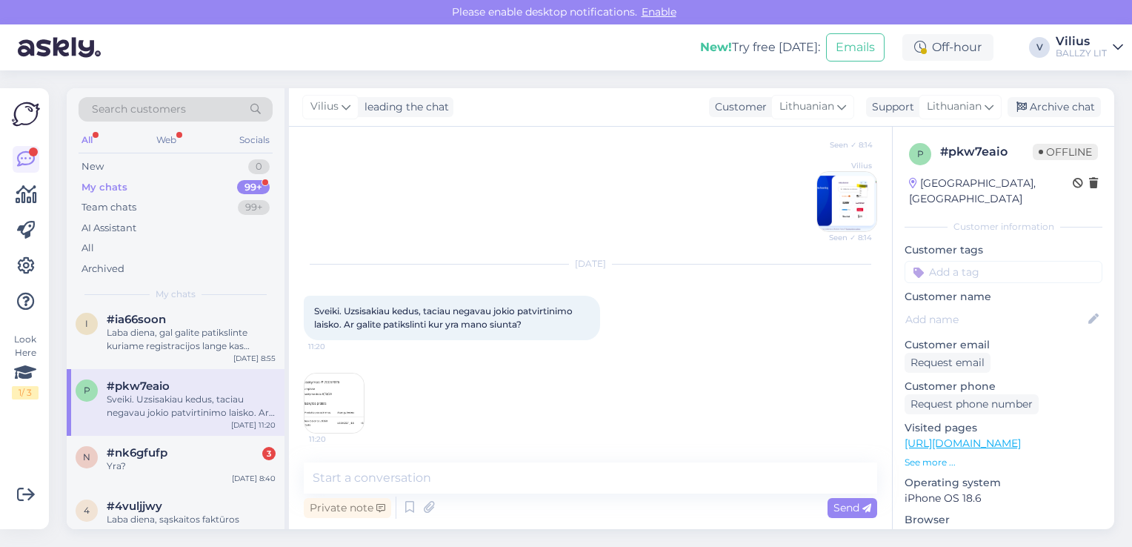
click at [528, 507] on div "Private note Send" at bounding box center [590, 507] width 573 height 28
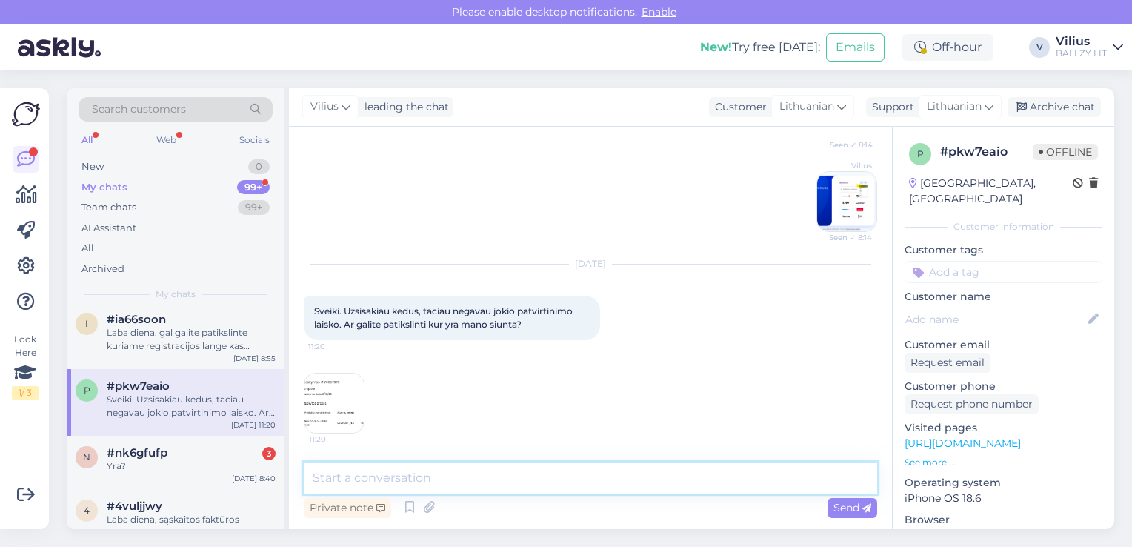
click at [505, 483] on textarea at bounding box center [590, 477] width 573 height 31
paste textarea "[URL][DOMAIN_NAME]"
type textarea "Laba diena, matome, jog siunta jau turėtų būti pristatyta: [URL][DOMAIN_NAME]"
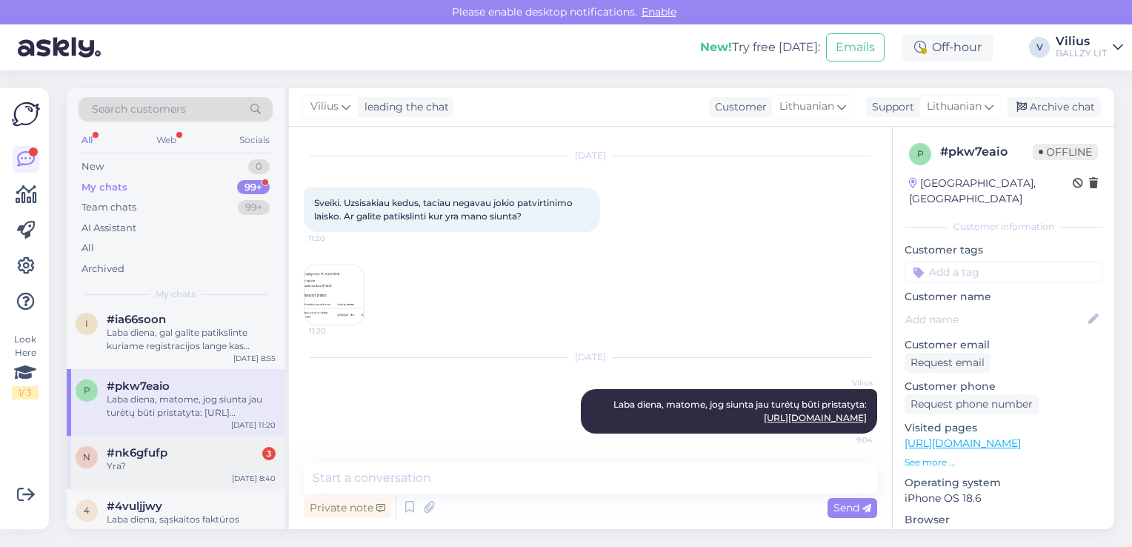
click at [196, 446] on div "#nk6gfufp 3" at bounding box center [191, 452] width 169 height 13
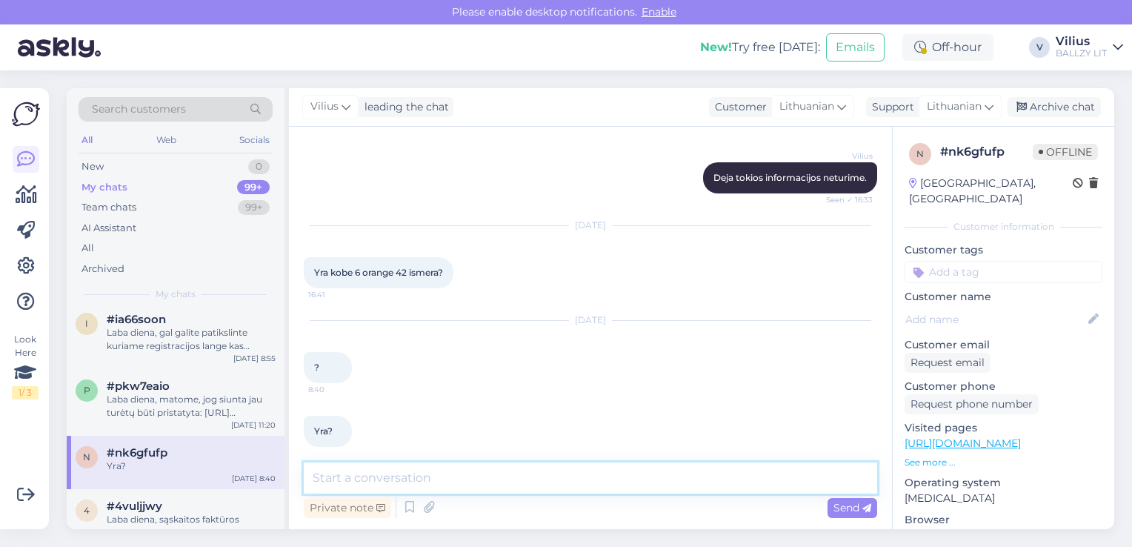
click at [424, 470] on textarea at bounding box center [590, 477] width 573 height 31
paste textarea "[URL][DOMAIN_NAME]"
type textarea "Sveiki, tik 41 arba 43 dydžiai: [URL][DOMAIN_NAME]"
